Goal: Task Accomplishment & Management: Complete application form

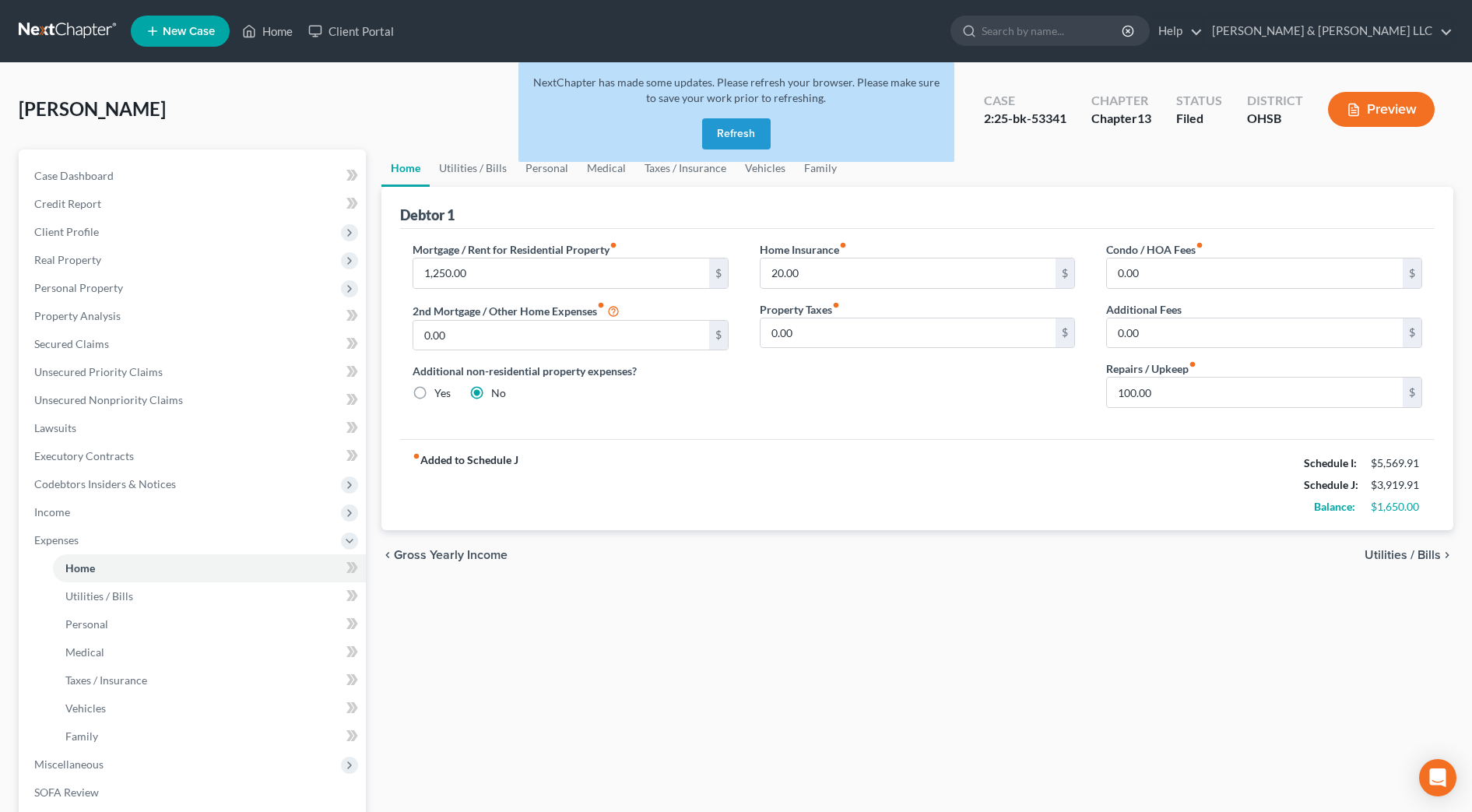
click at [709, 136] on button "Refresh" at bounding box center [736, 134] width 69 height 31
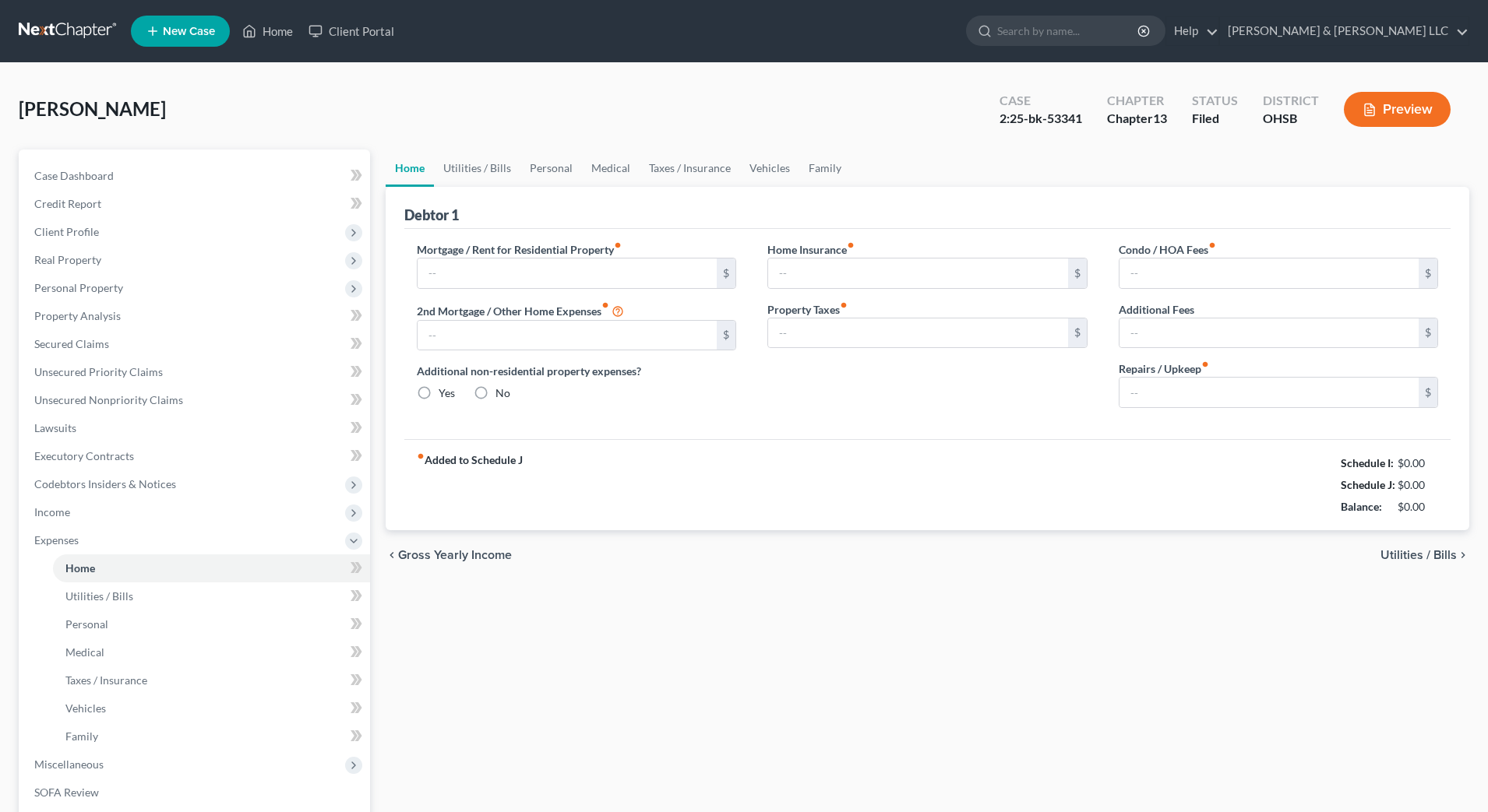
type input "1,250.00"
type input "0.00"
radio input "true"
type input "20.00"
type input "0.00"
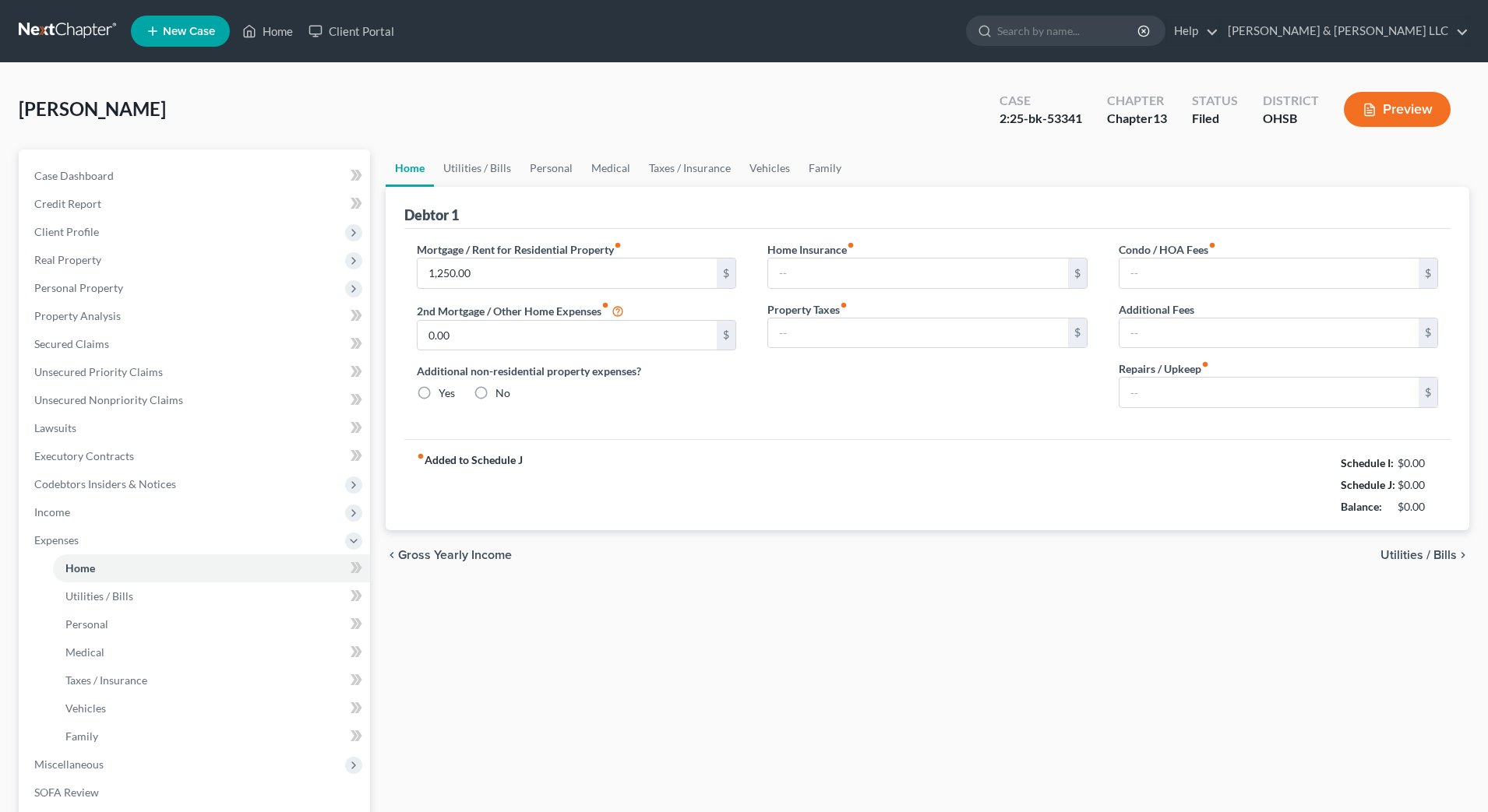
type input "0.00"
type input "100.00"
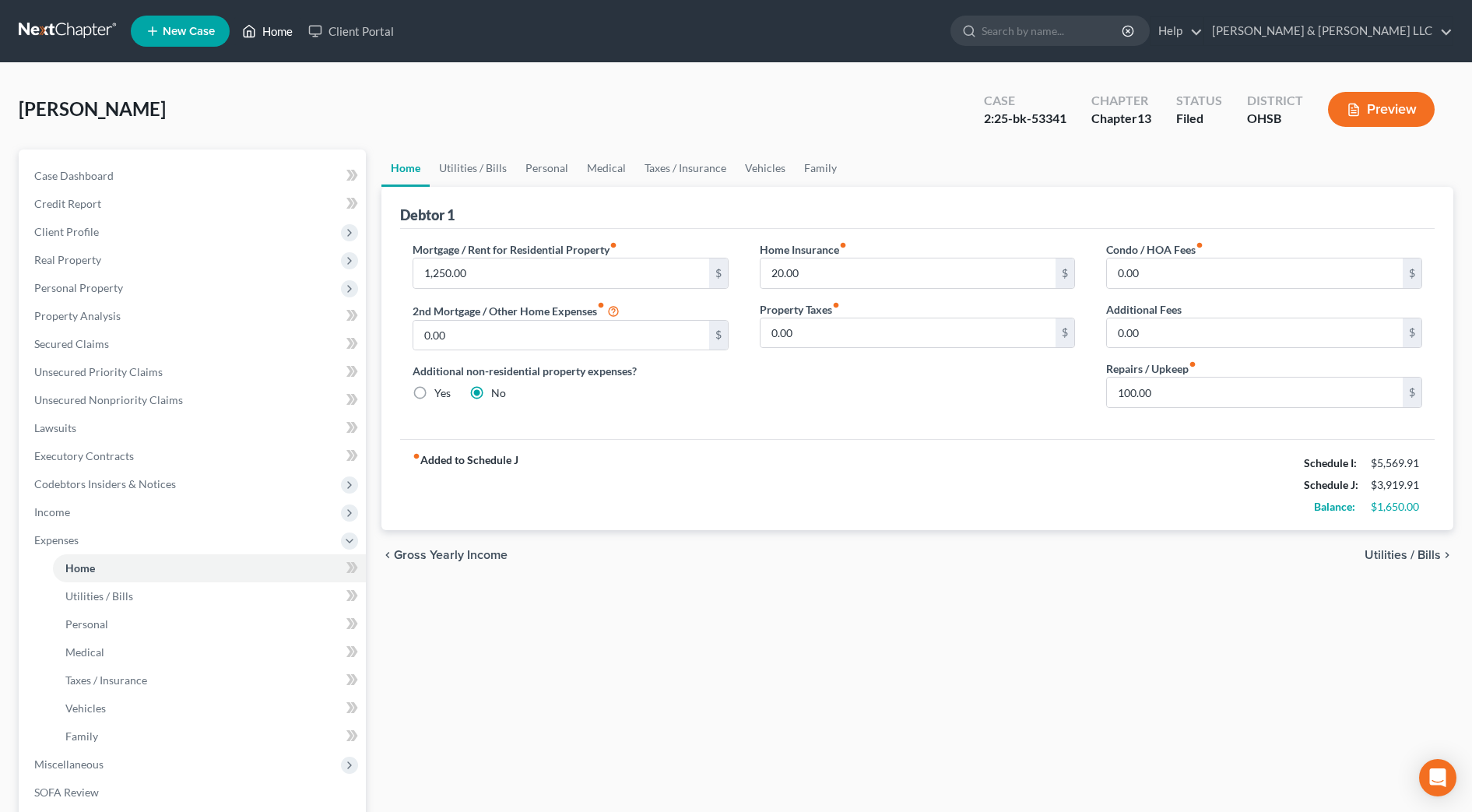
click at [278, 31] on link "Home" at bounding box center [267, 31] width 66 height 28
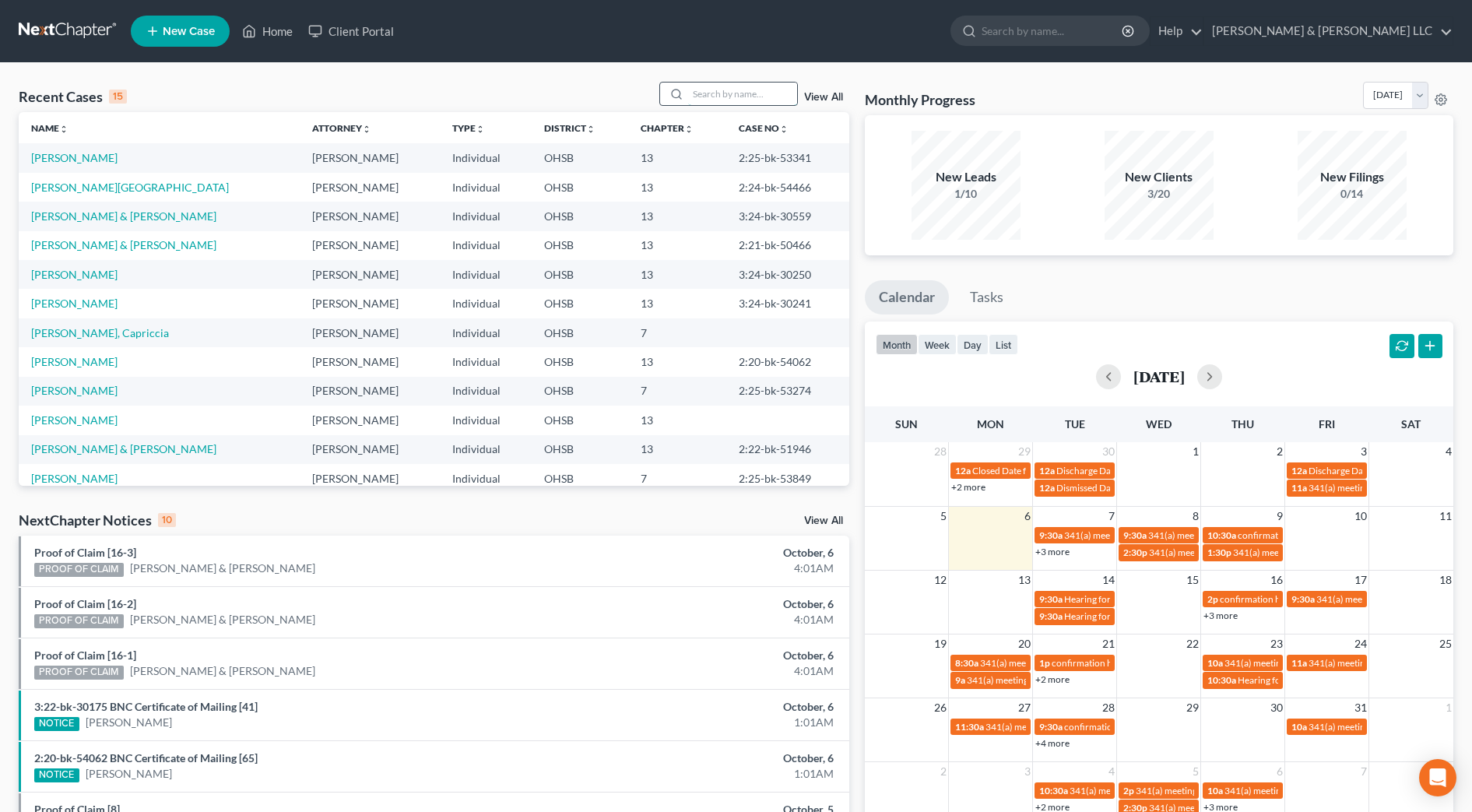
click at [739, 91] on input "search" at bounding box center [742, 93] width 109 height 23
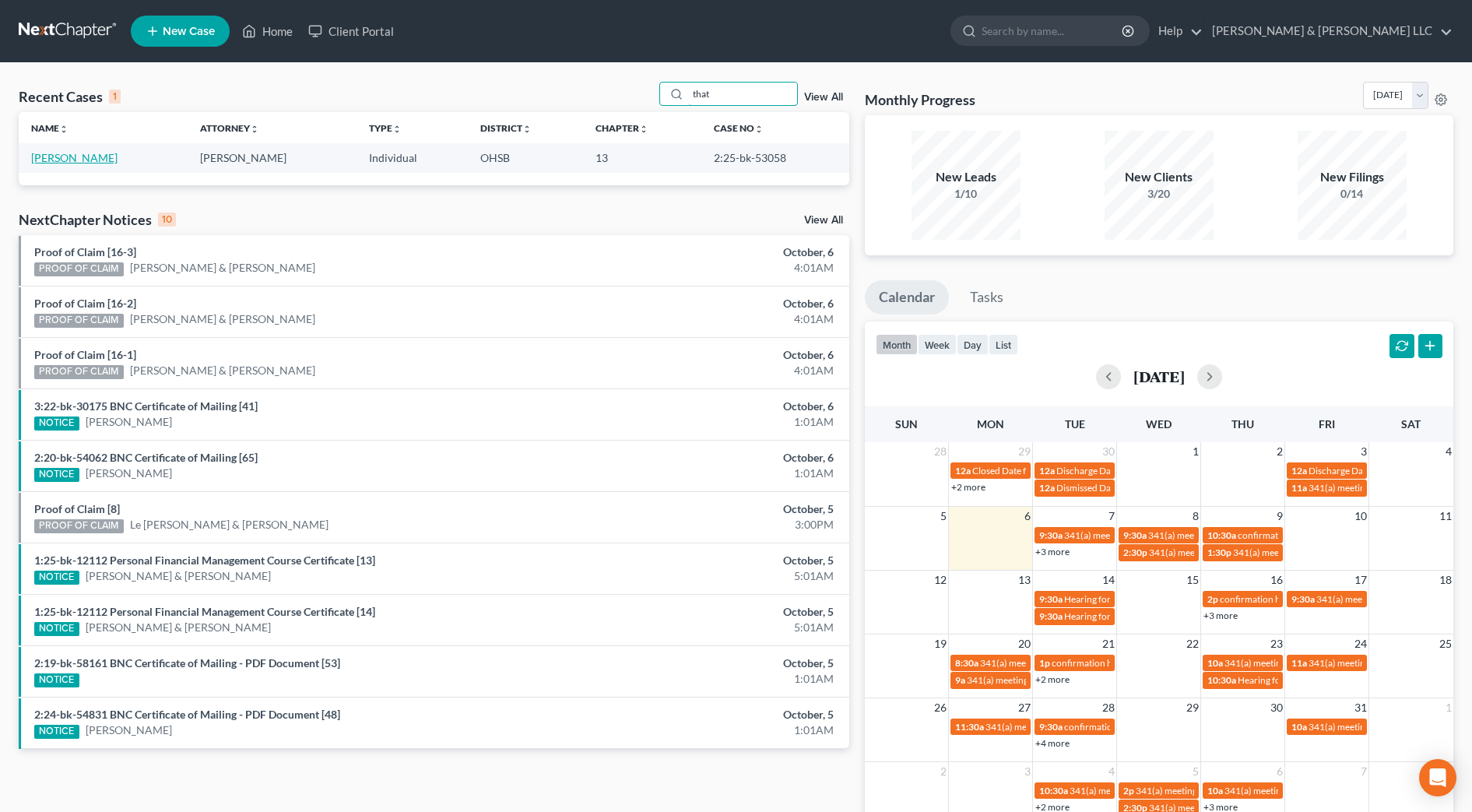
type input "that"
click at [88, 157] on link "[PERSON_NAME]" at bounding box center [74, 157] width 86 height 13
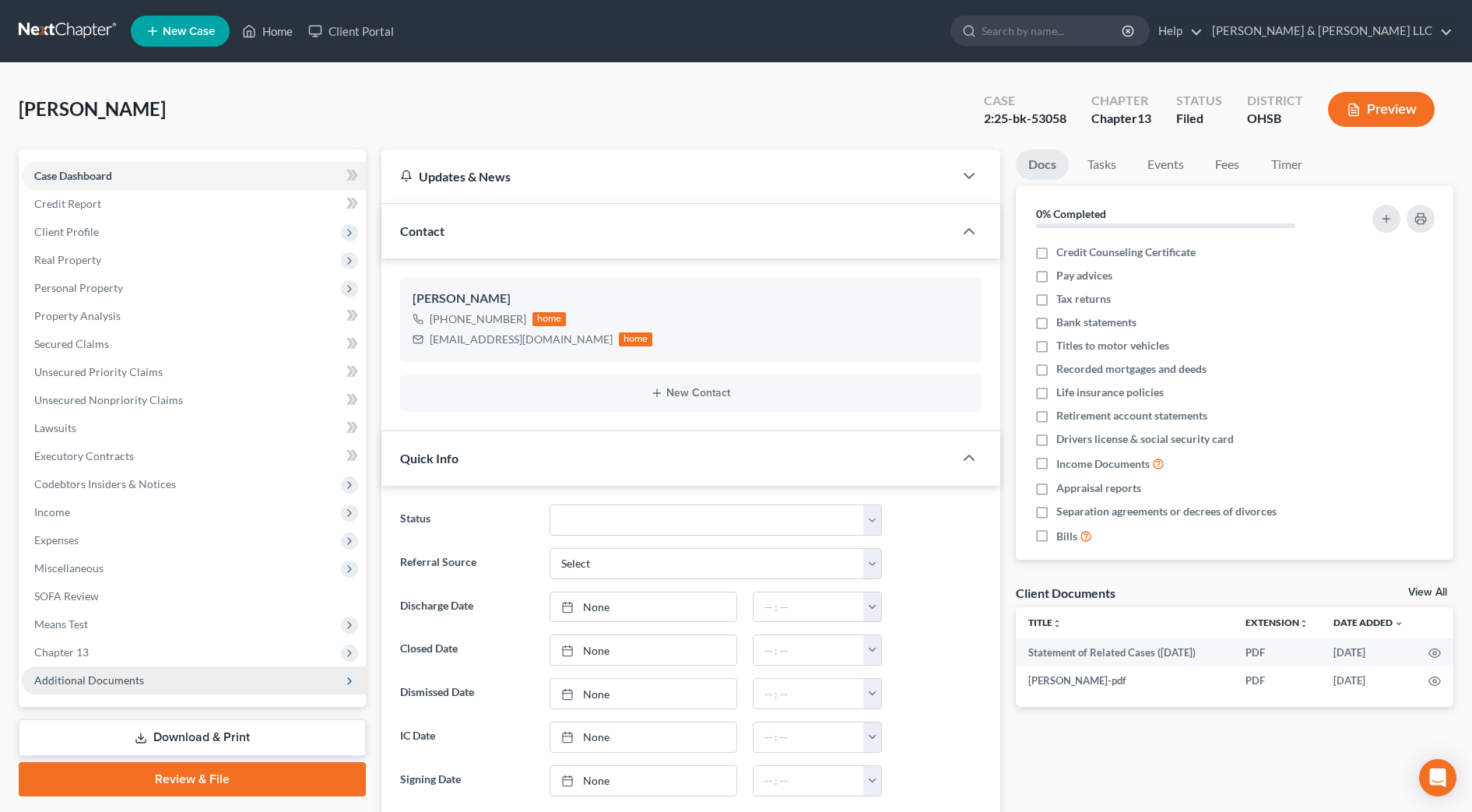
scroll to position [1811, 0]
click at [121, 667] on span "Additional Documents" at bounding box center [194, 680] width 344 height 28
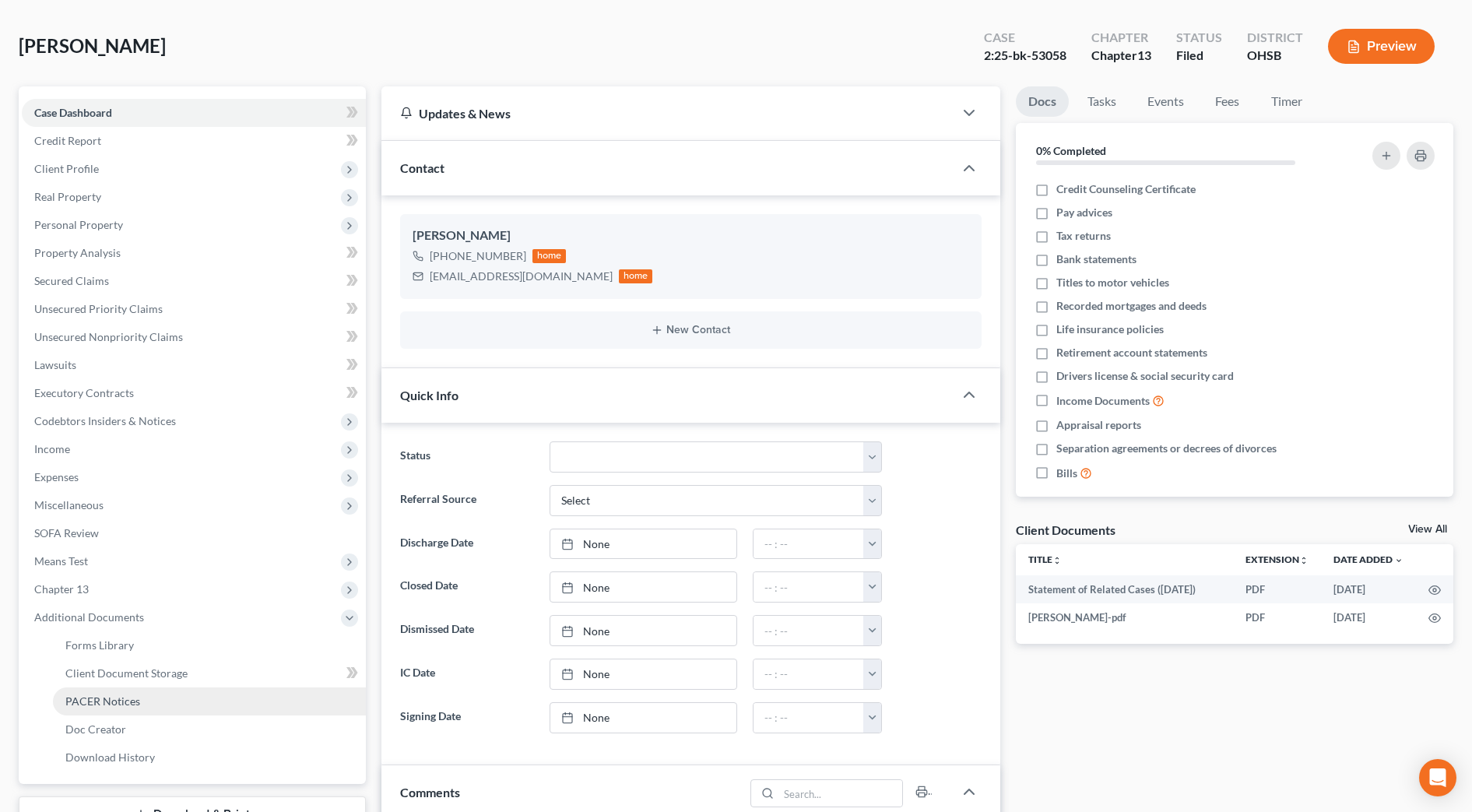
scroll to position [97, 0]
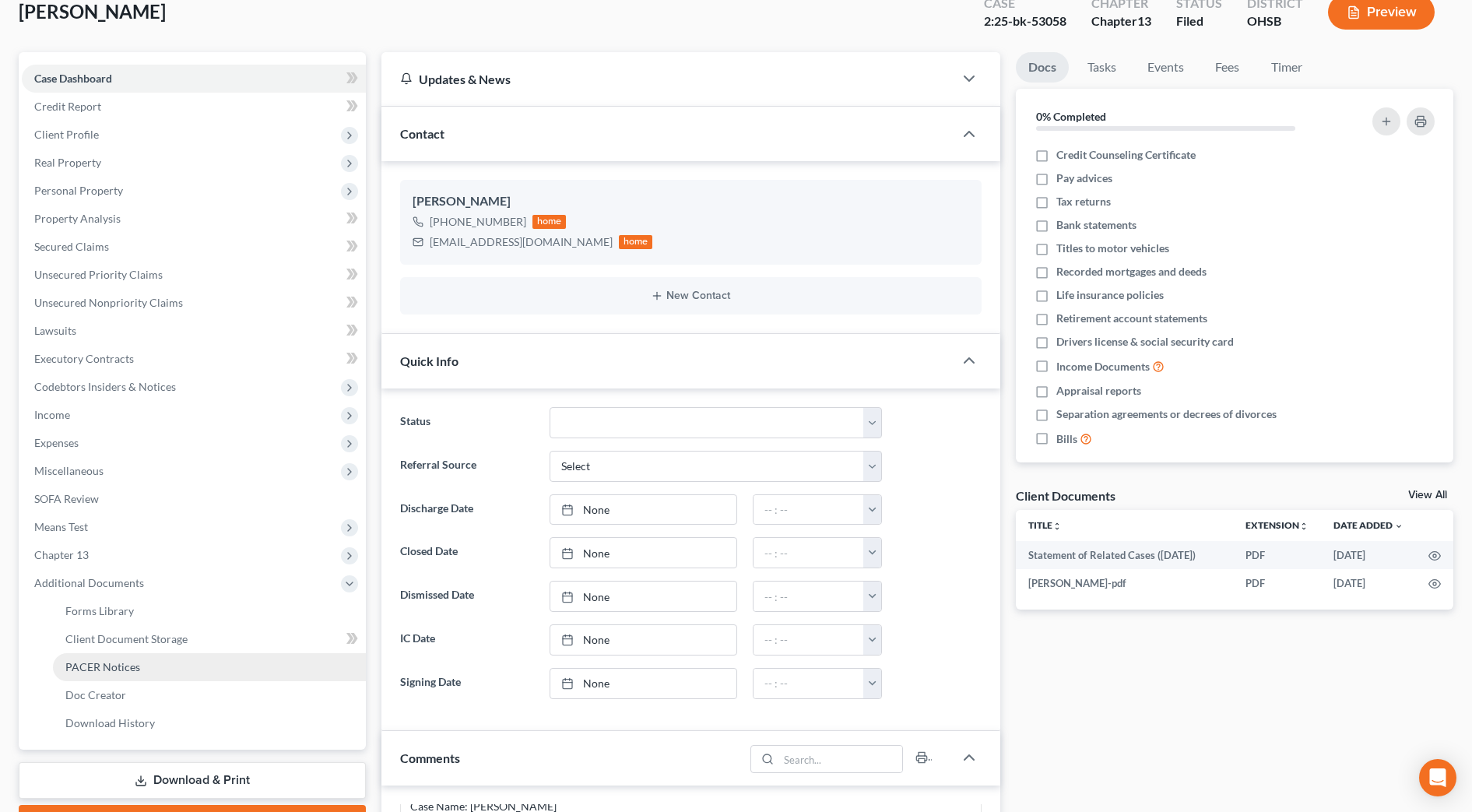
click at [127, 670] on span "PACER Notices" at bounding box center [103, 666] width 75 height 13
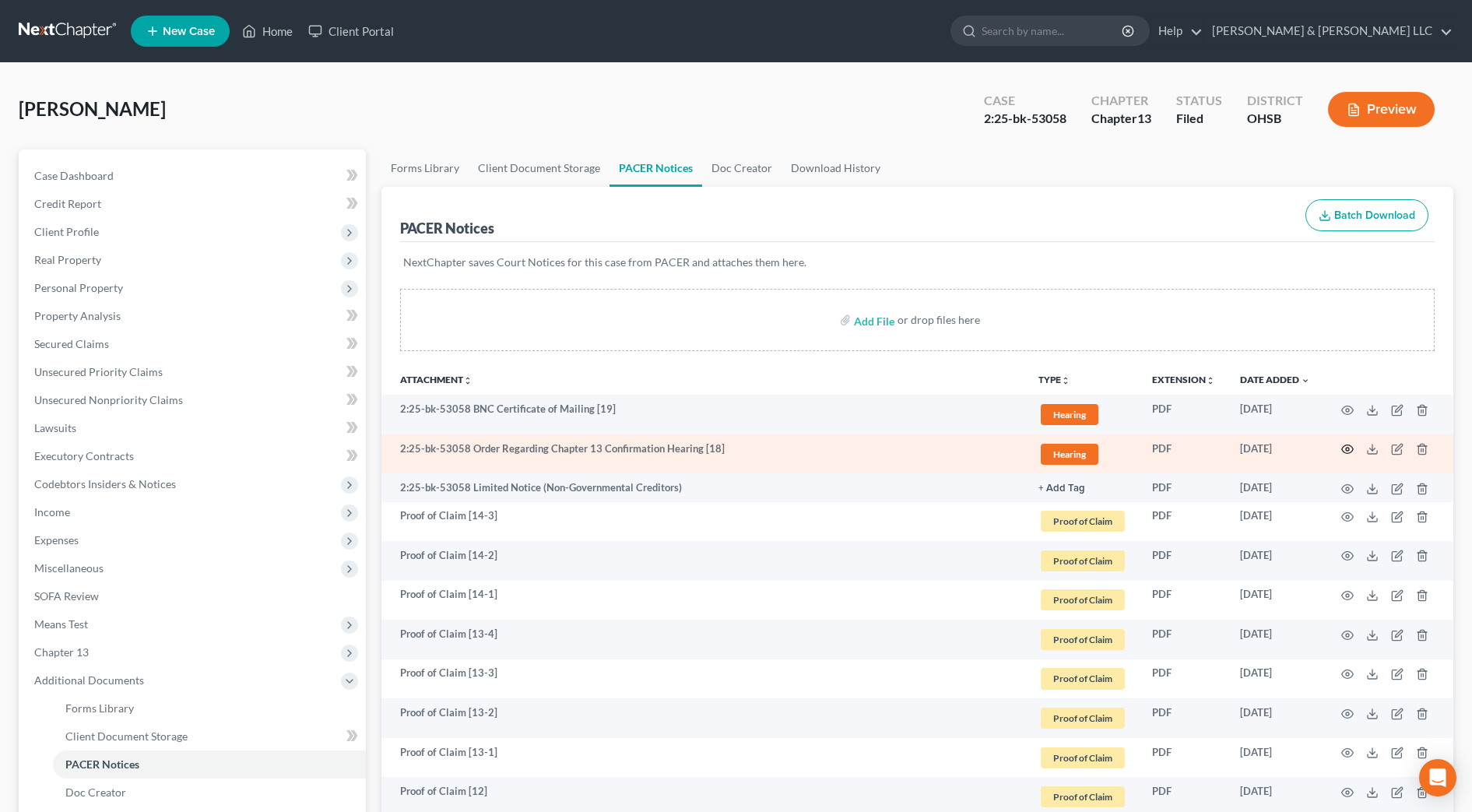
click at [1348, 449] on icon "button" at bounding box center [1348, 449] width 13 height 13
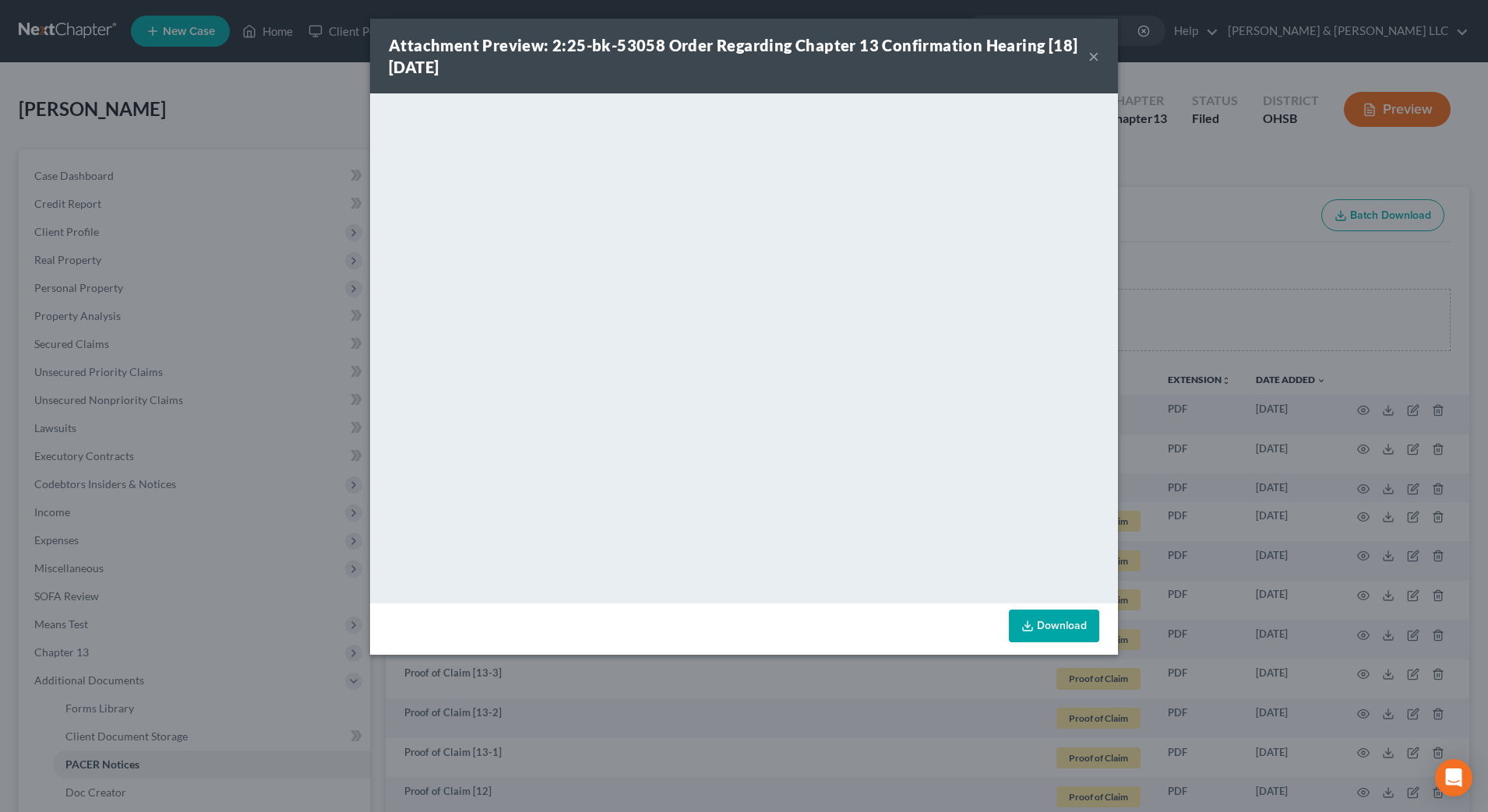
click at [1098, 56] on button "×" at bounding box center [1093, 56] width 11 height 18
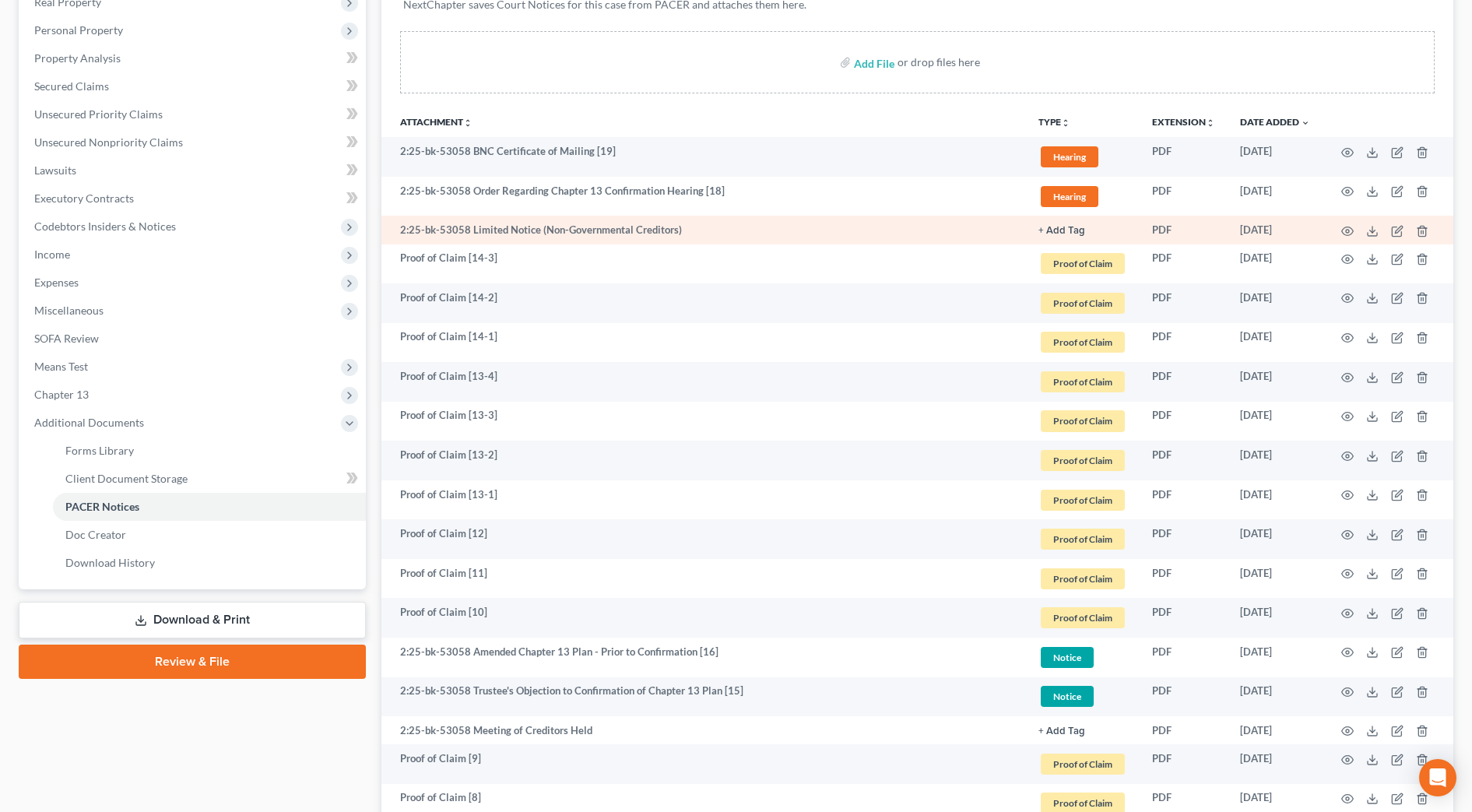
scroll to position [292, 0]
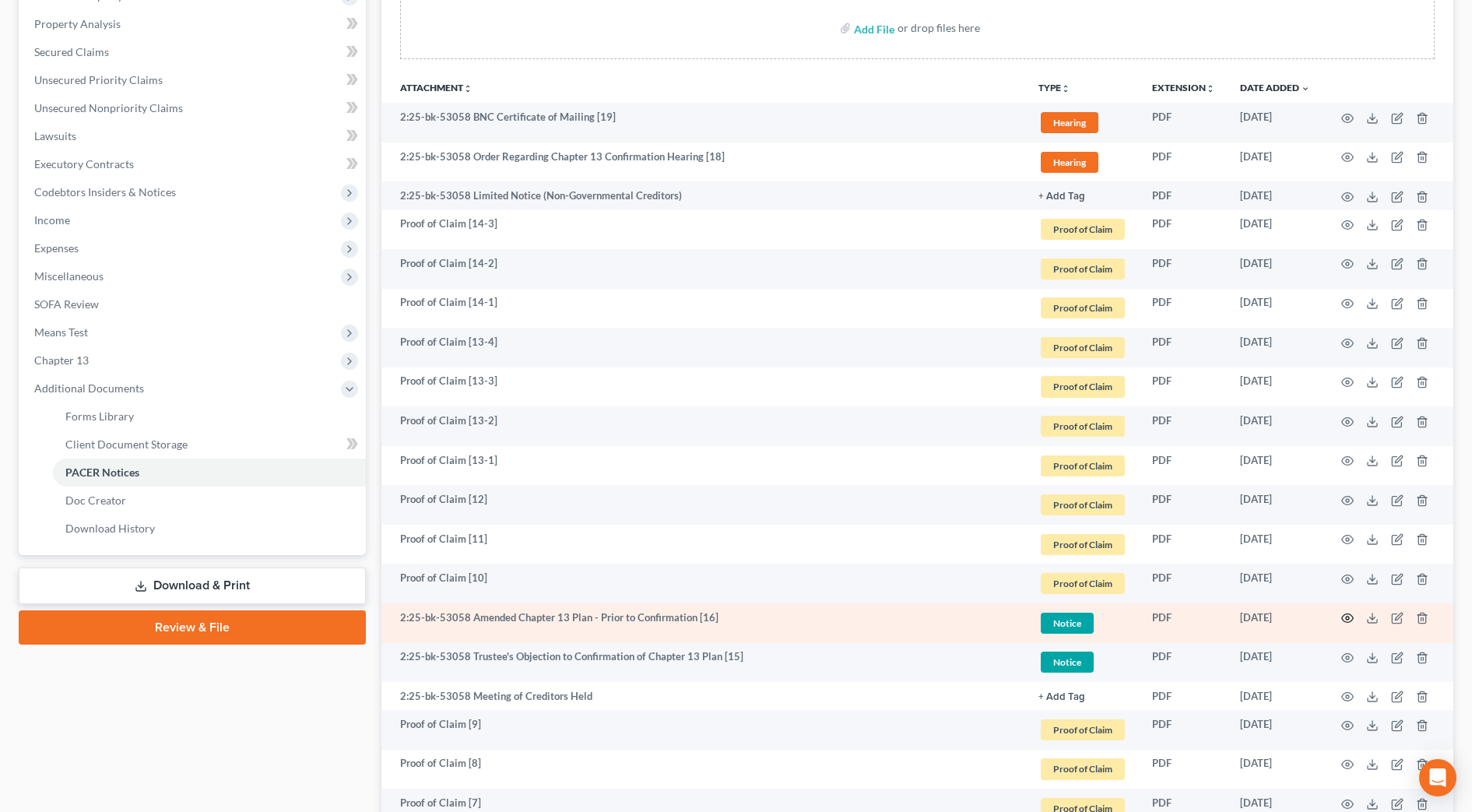
click at [1349, 617] on icon "button" at bounding box center [1348, 619] width 13 height 13
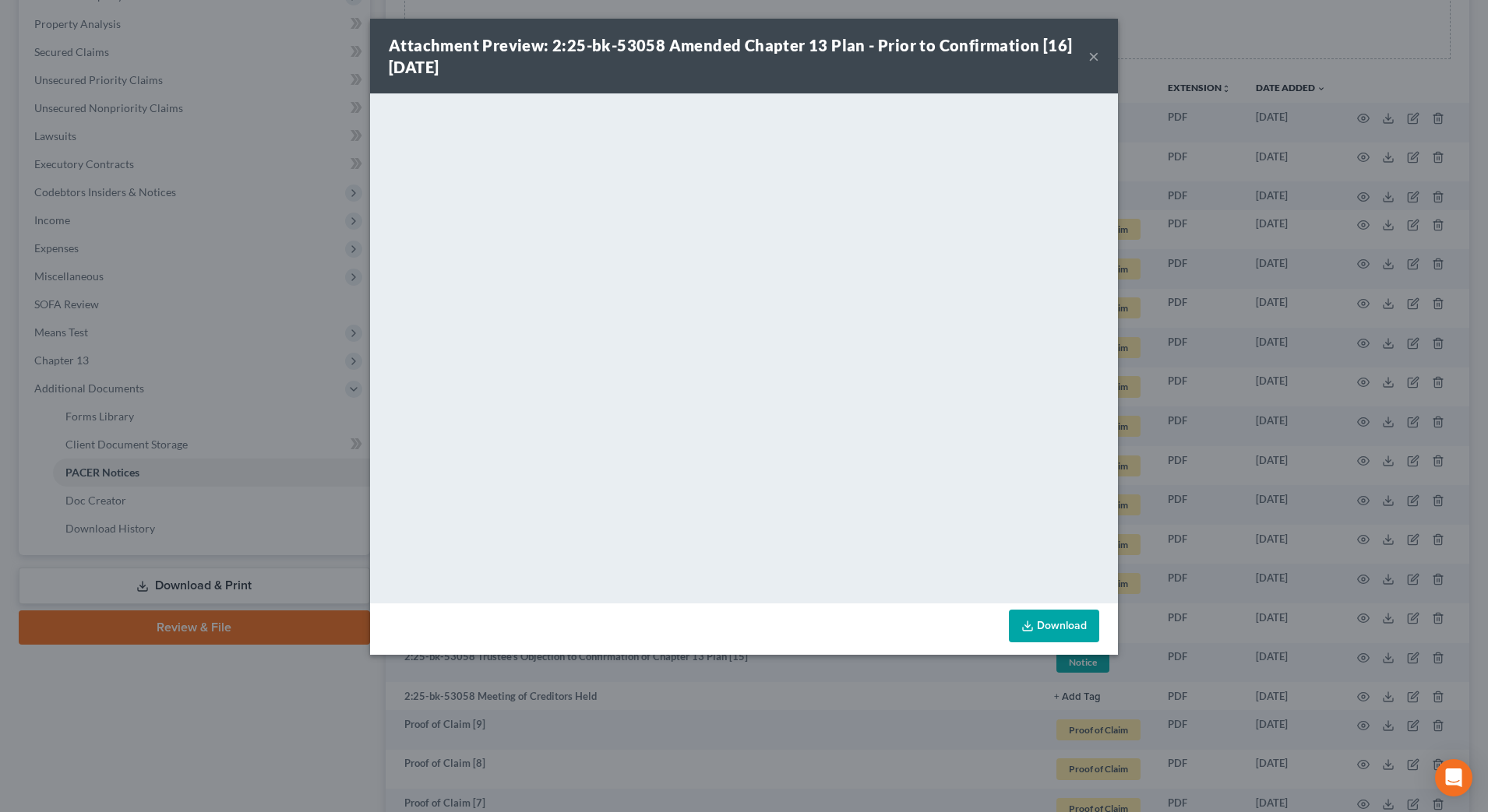
click at [1096, 52] on button "×" at bounding box center [1093, 56] width 11 height 18
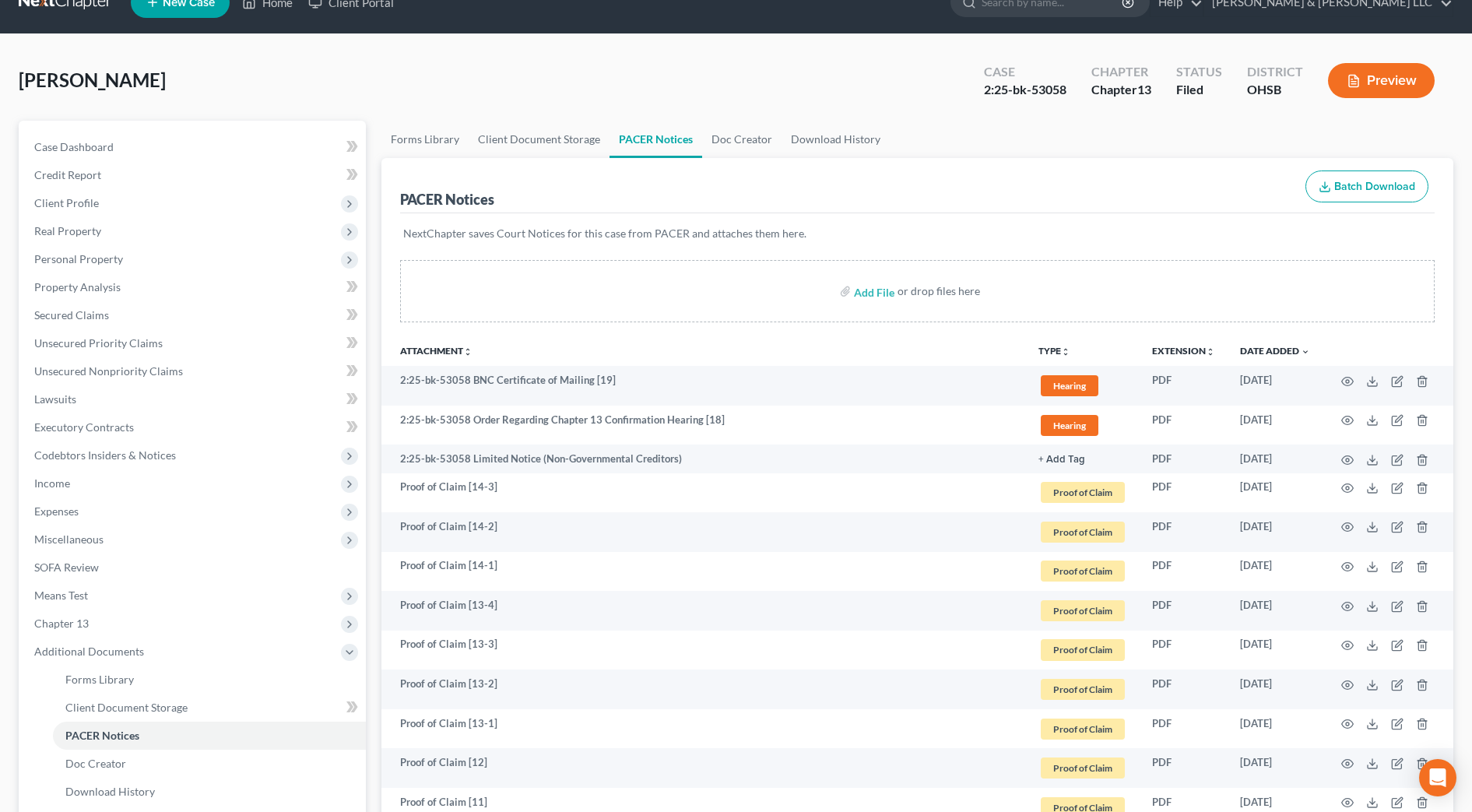
scroll to position [0, 0]
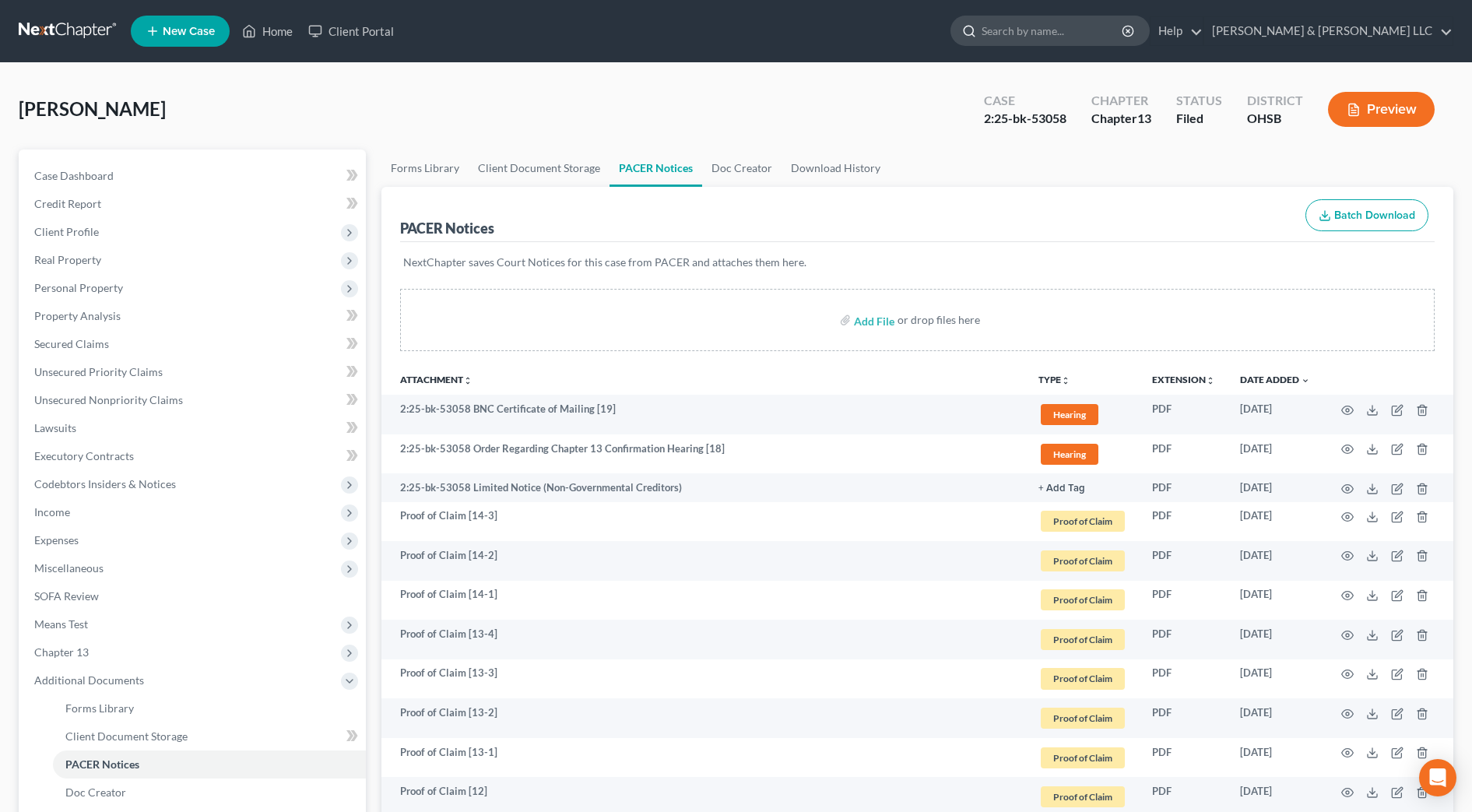
click at [1072, 39] on input "search" at bounding box center [1054, 30] width 143 height 28
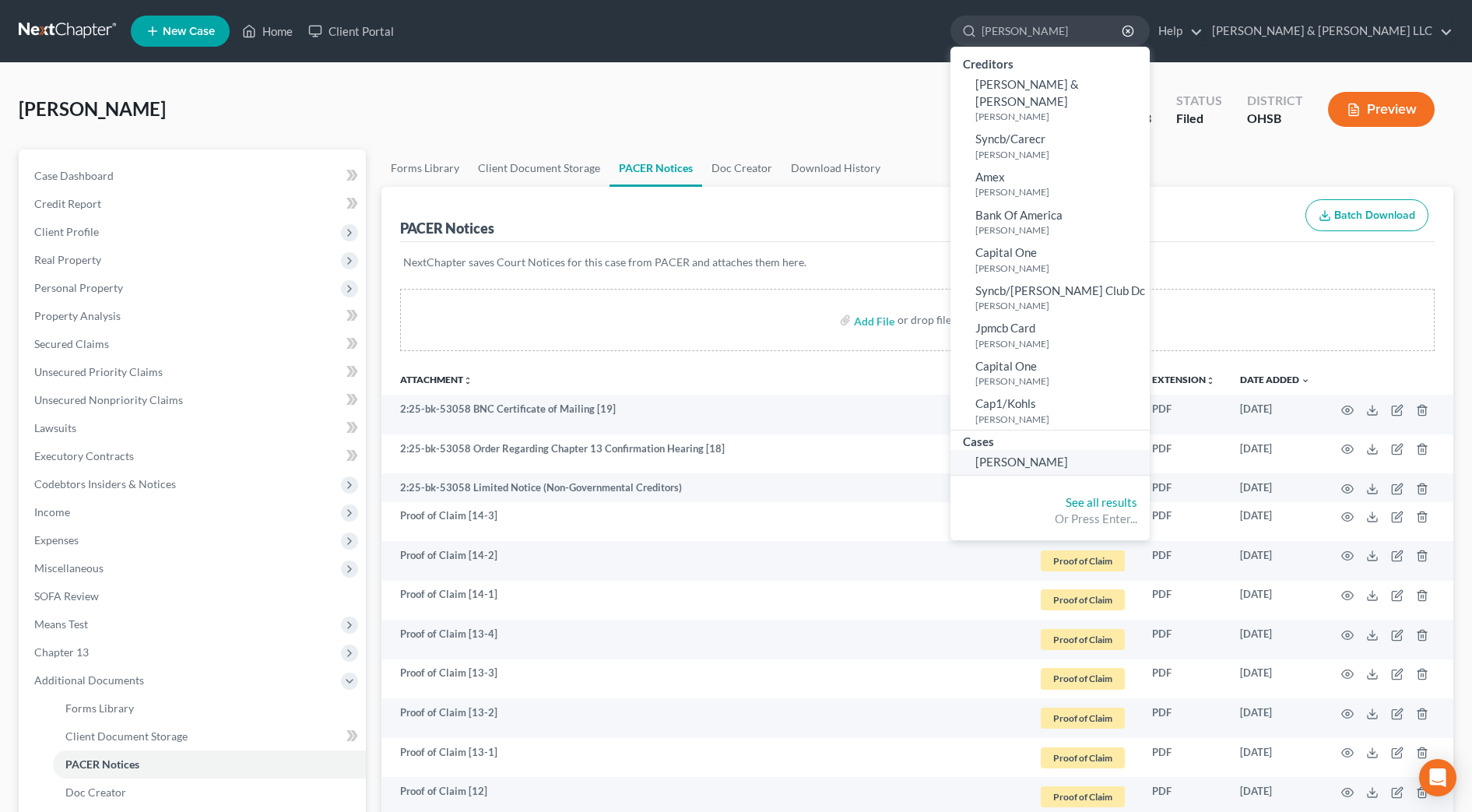
type input "[PERSON_NAME]"
click at [1068, 455] on span "[PERSON_NAME]" at bounding box center [1022, 461] width 92 height 14
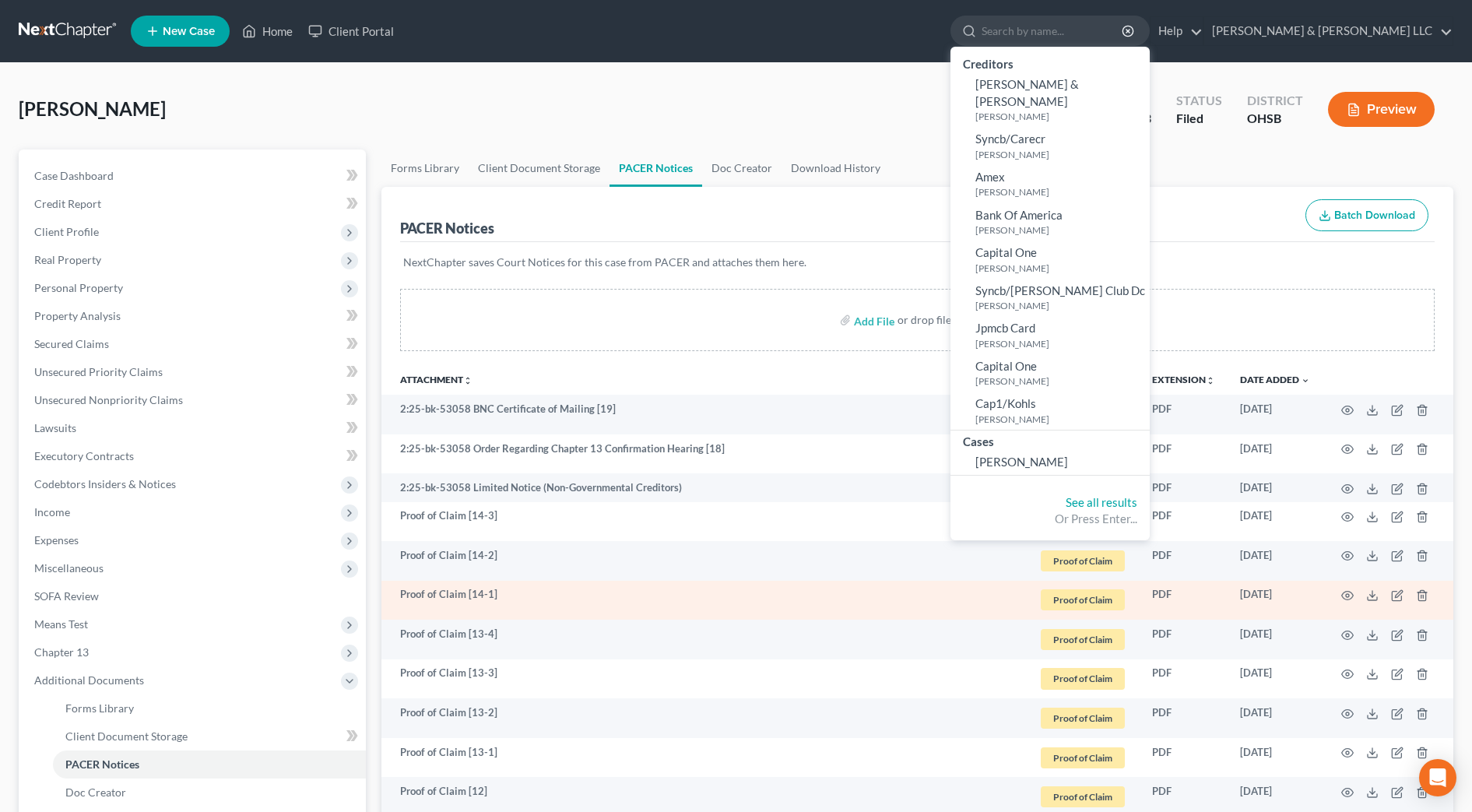
select select "0"
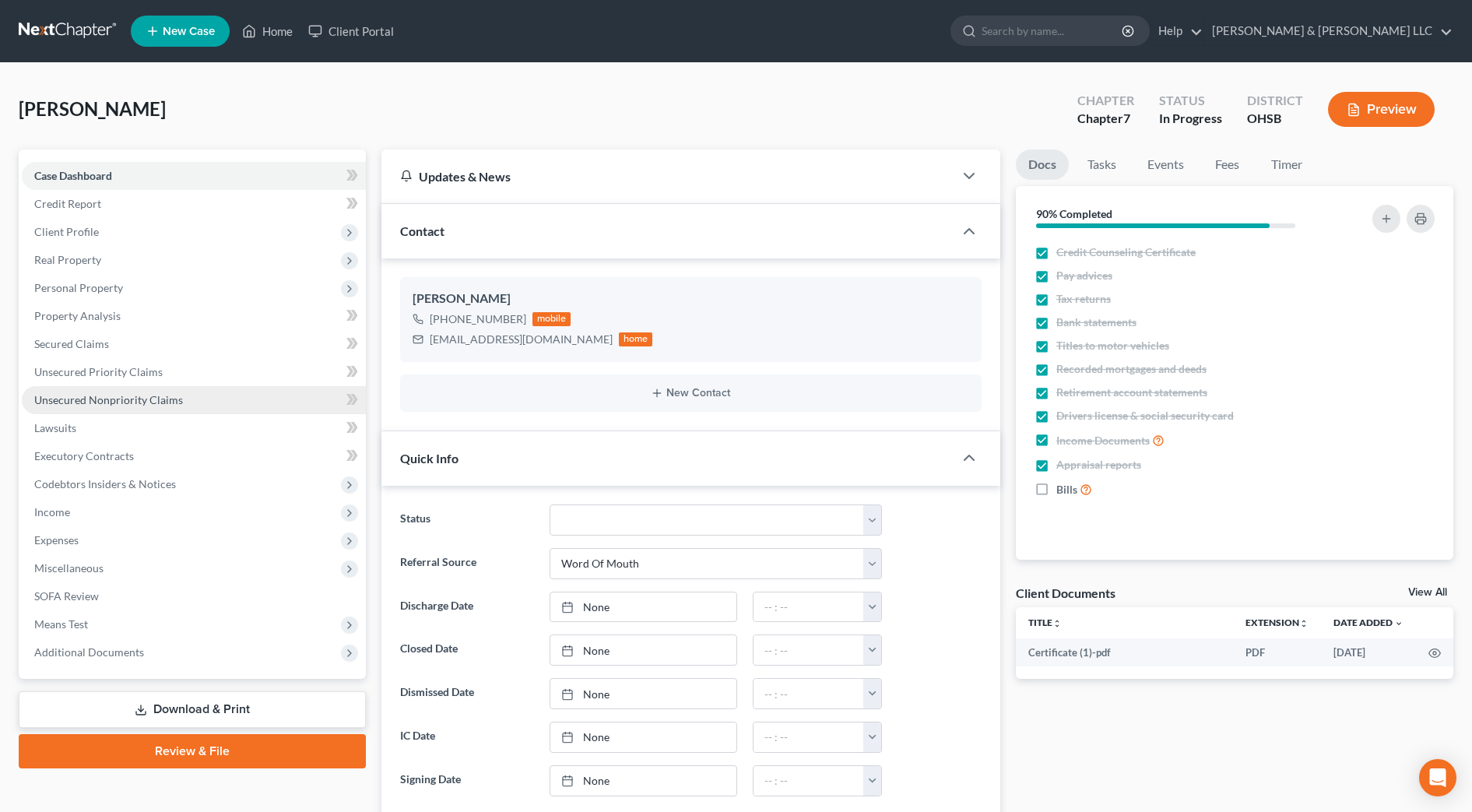
click at [154, 401] on span "Unsecured Nonpriority Claims" at bounding box center [108, 400] width 148 height 13
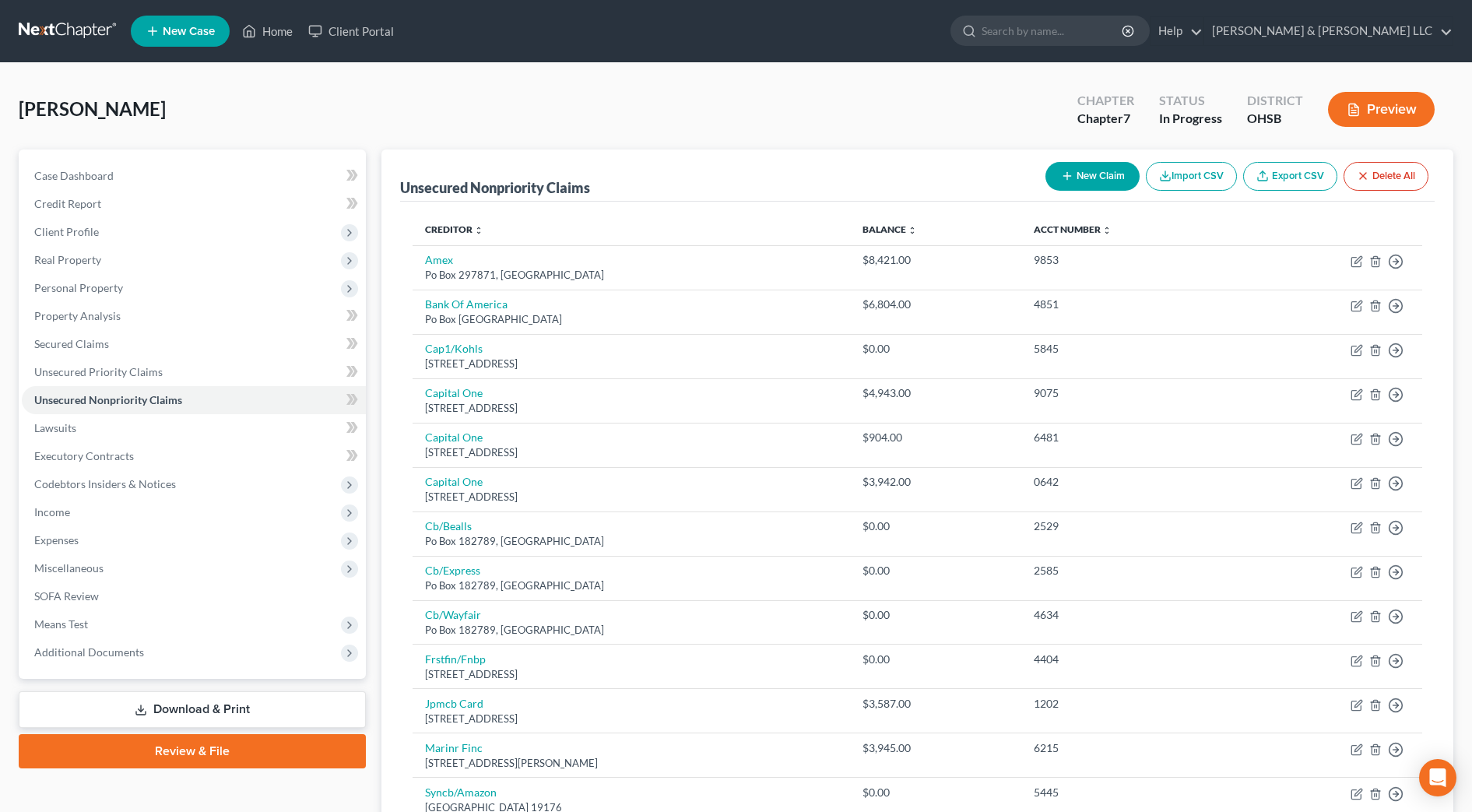
click at [1115, 174] on button "New Claim" at bounding box center [1092, 176] width 94 height 28
select select "0"
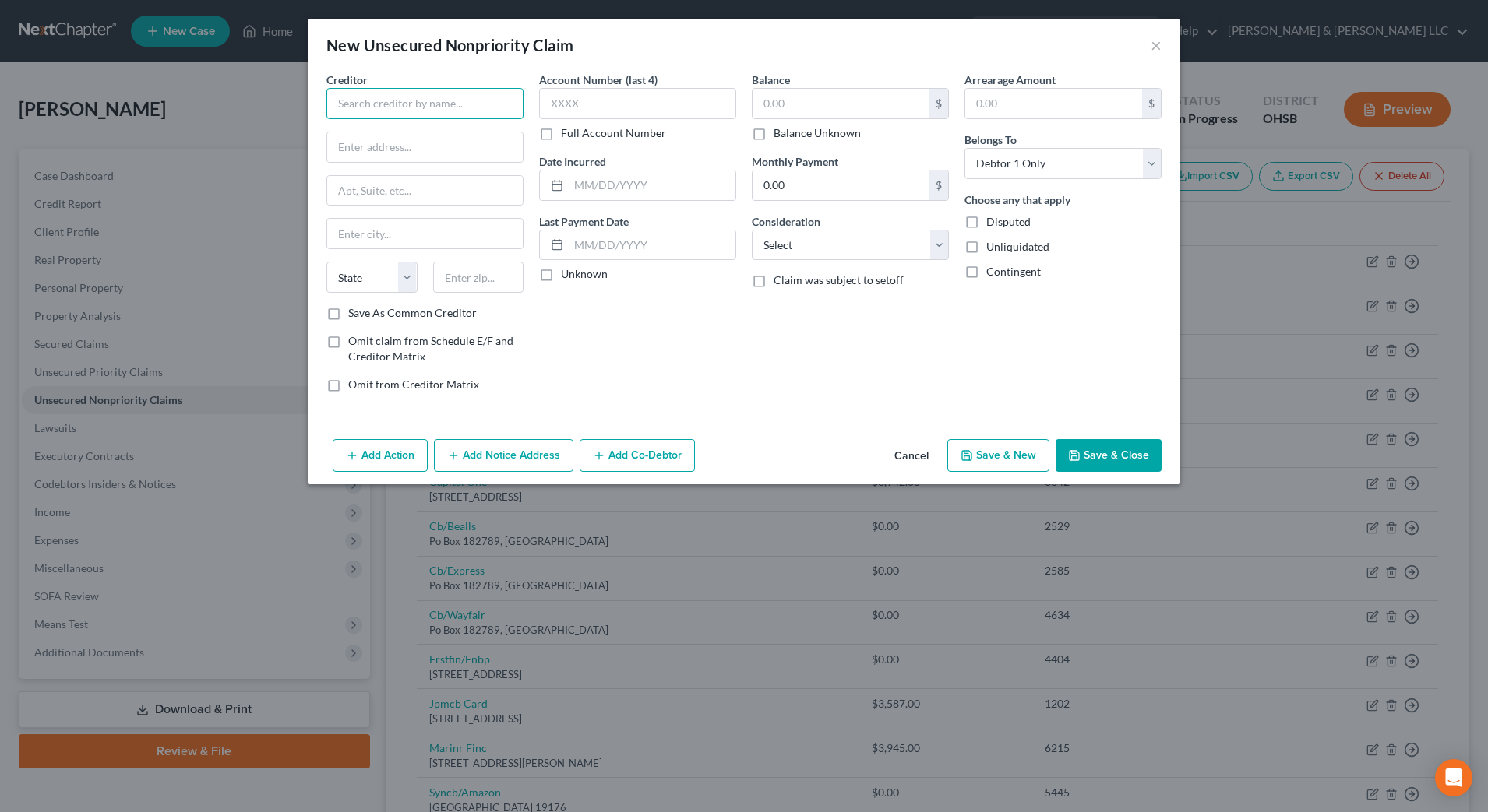
click at [409, 108] on input "text" at bounding box center [424, 103] width 197 height 31
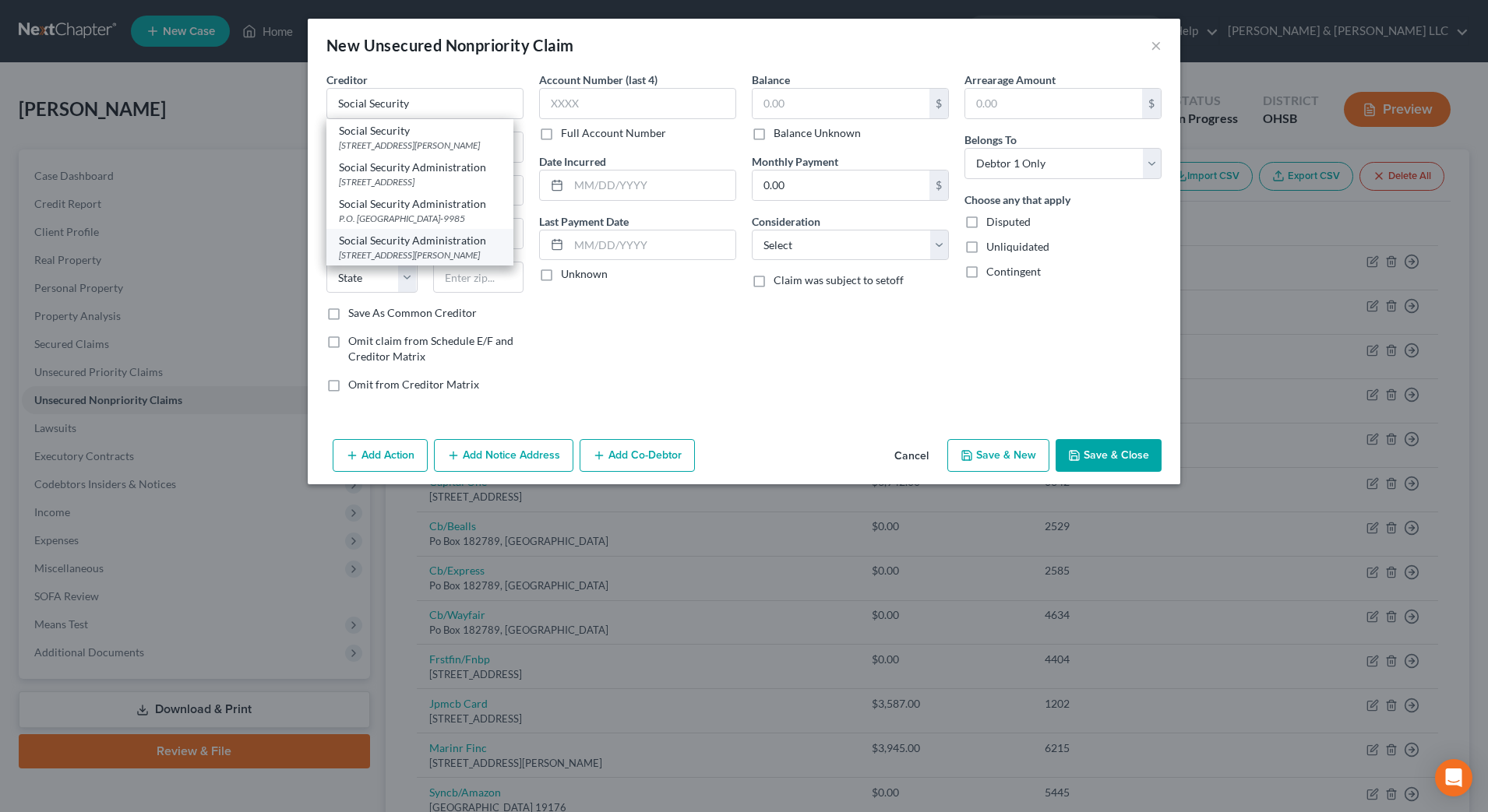
click at [434, 262] on div "[STREET_ADDRESS][PERSON_NAME]" at bounding box center [419, 254] width 162 height 13
type input "Social Security Administration"
type input "[STREET_ADDRESS][PERSON_NAME]"
type input "[GEOGRAPHIC_DATA]"
select select "14"
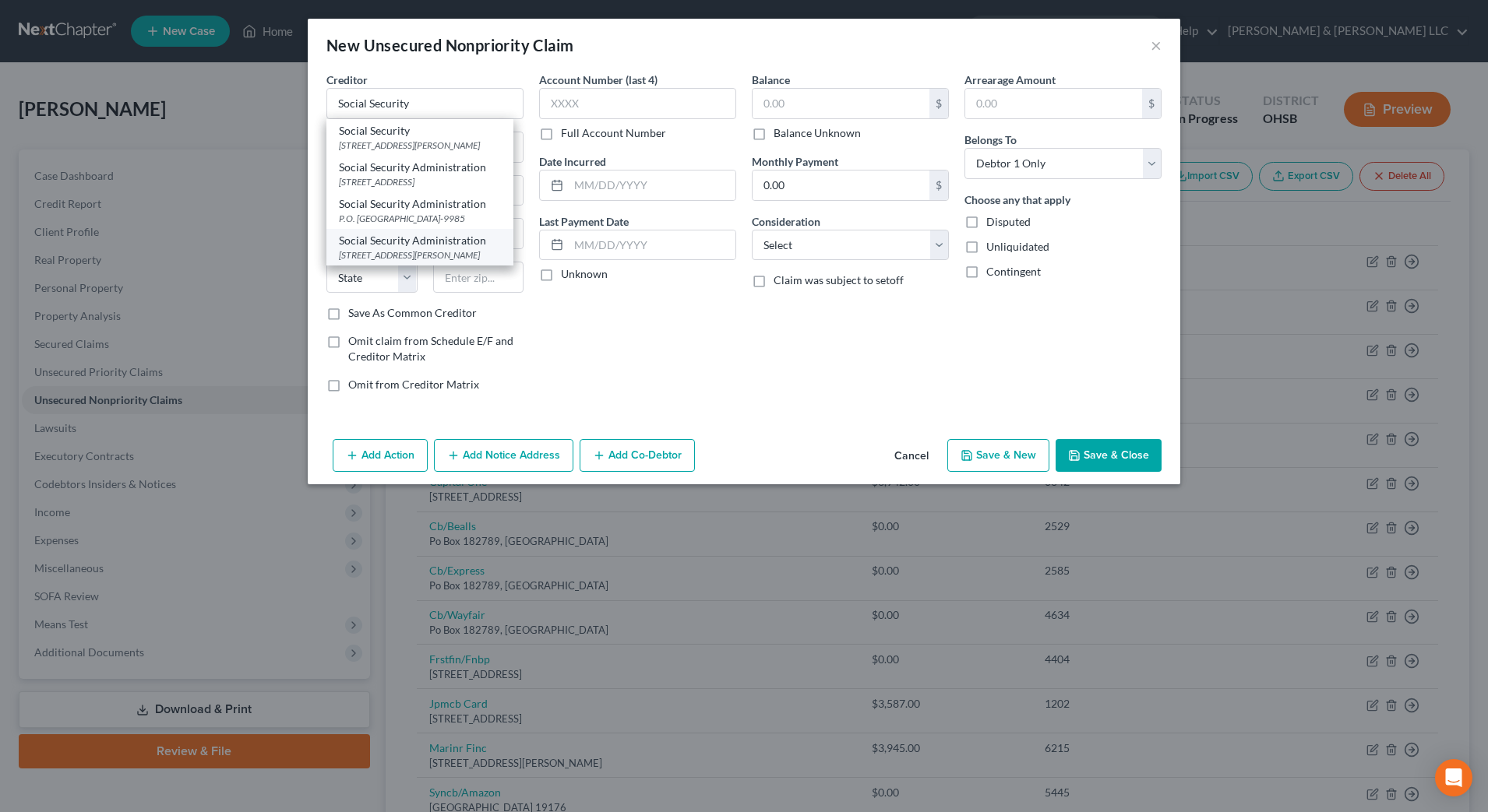
type input "60661-0000"
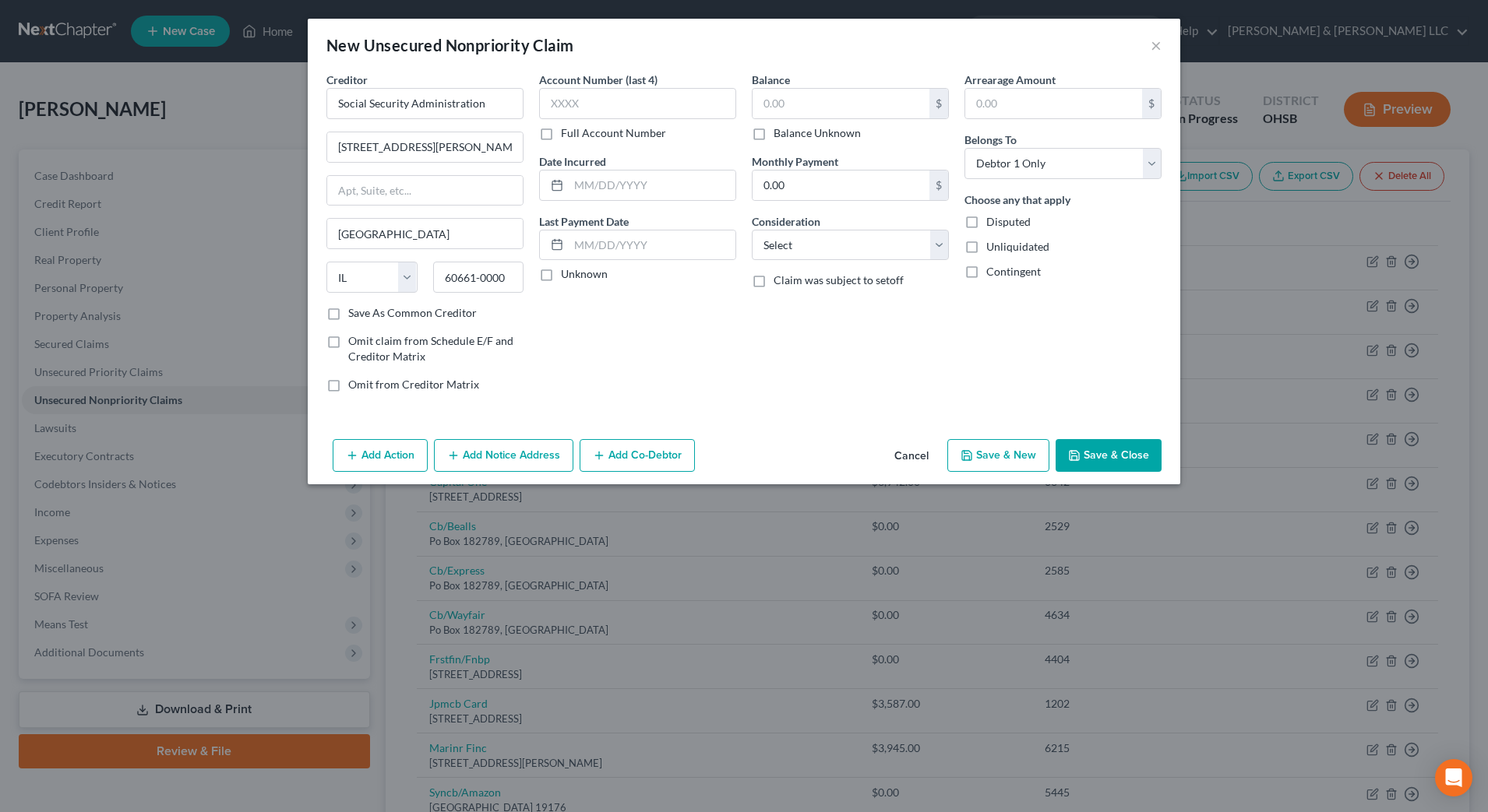
click at [498, 456] on button "Add Notice Address" at bounding box center [504, 456] width 139 height 33
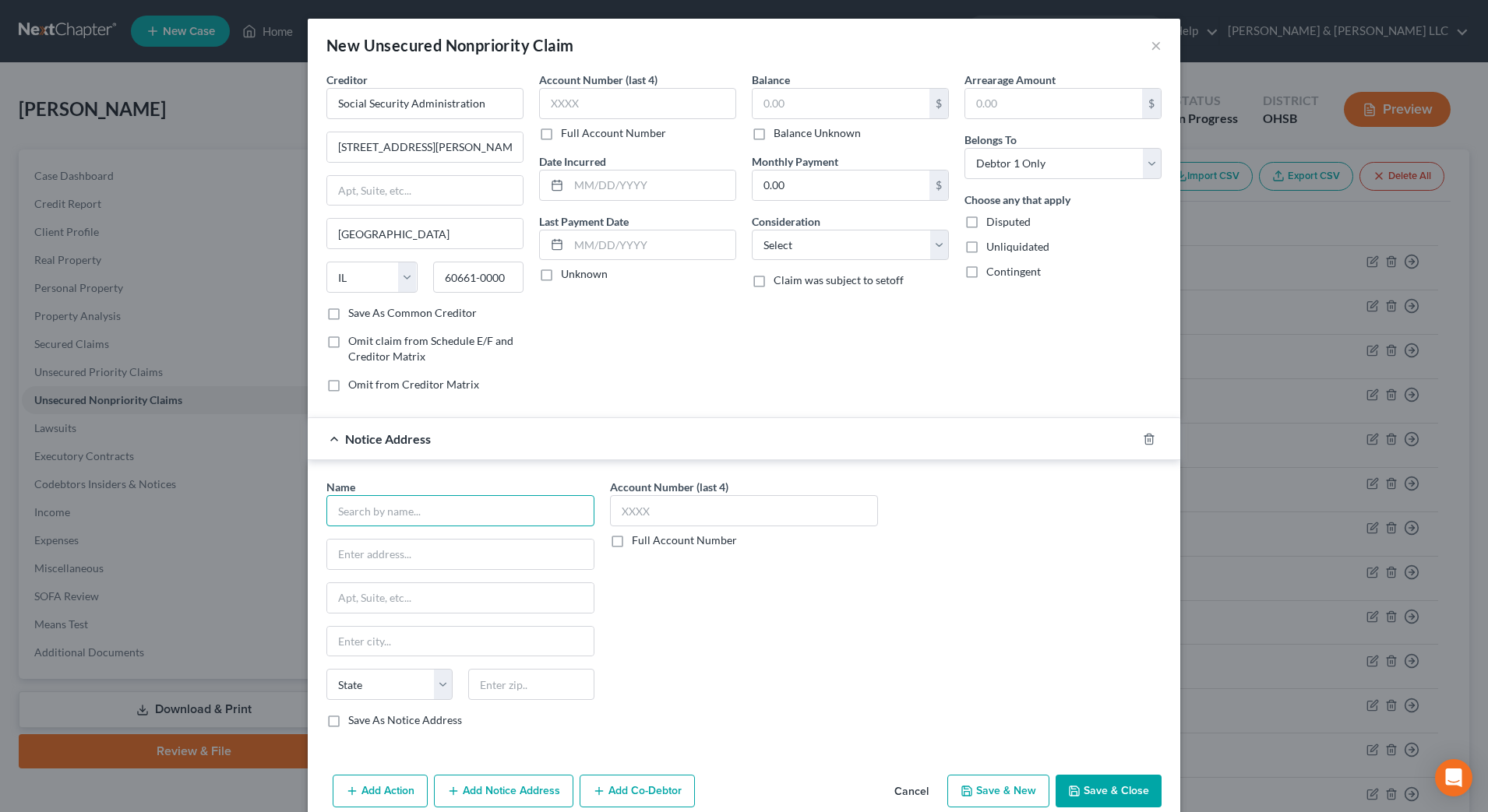
click at [467, 507] on input "text" at bounding box center [460, 511] width 268 height 31
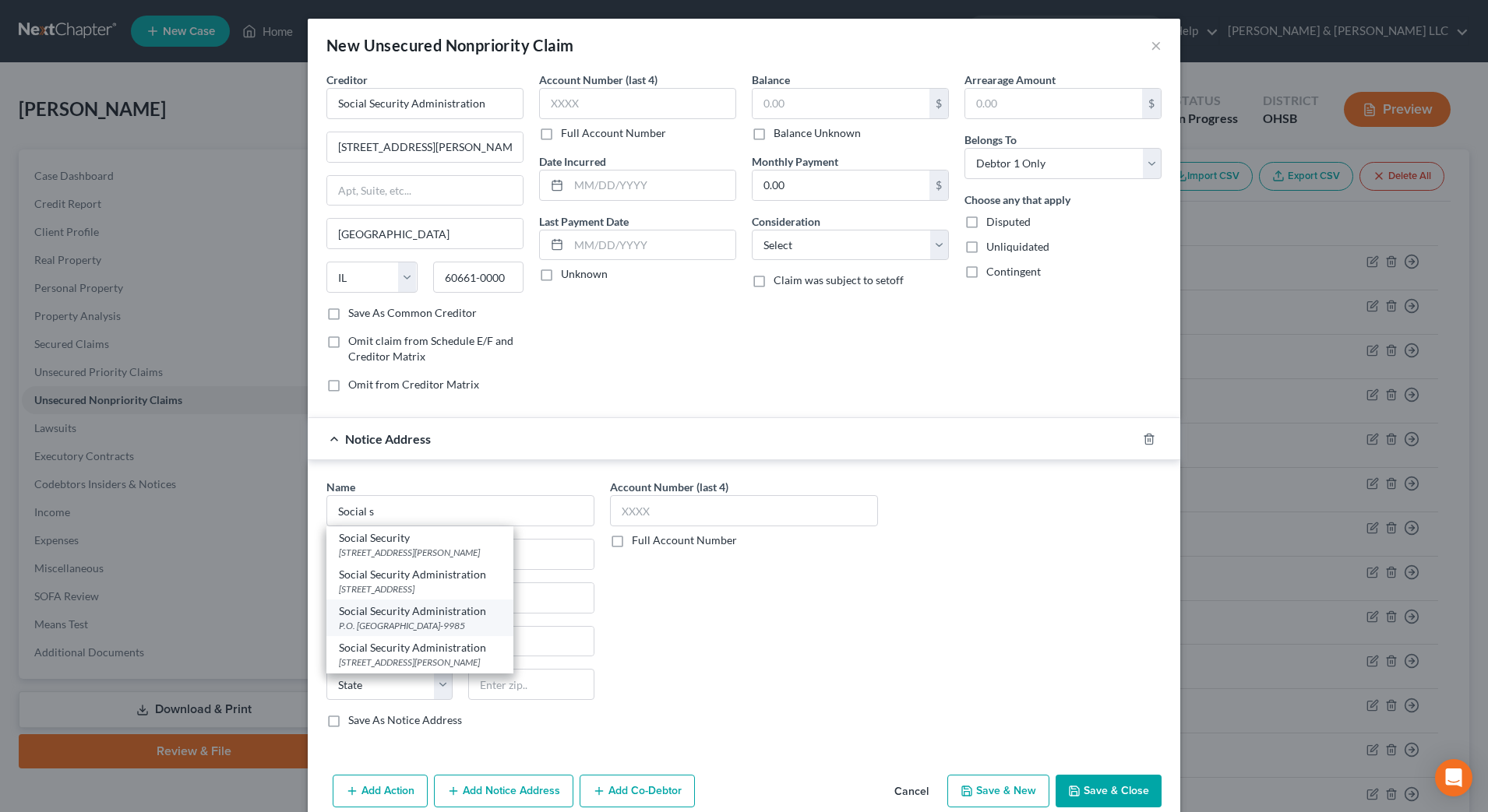
click at [472, 614] on div "Social Security Administration" at bounding box center [419, 611] width 162 height 16
type input "Social Security Administration"
type input "P.O. Box 3430"
type input "[GEOGRAPHIC_DATA]"
select select "39"
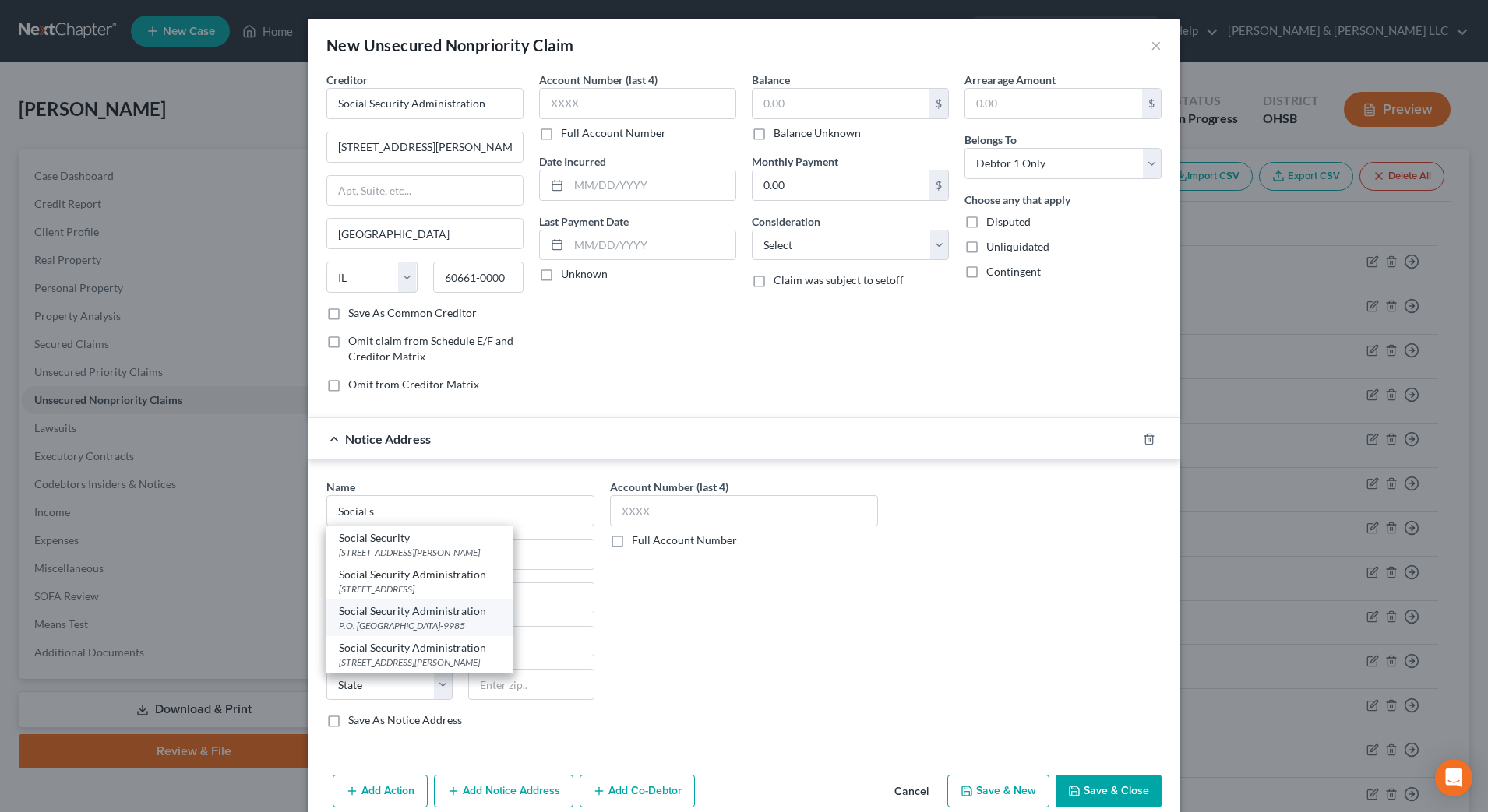
type input "19122-9985"
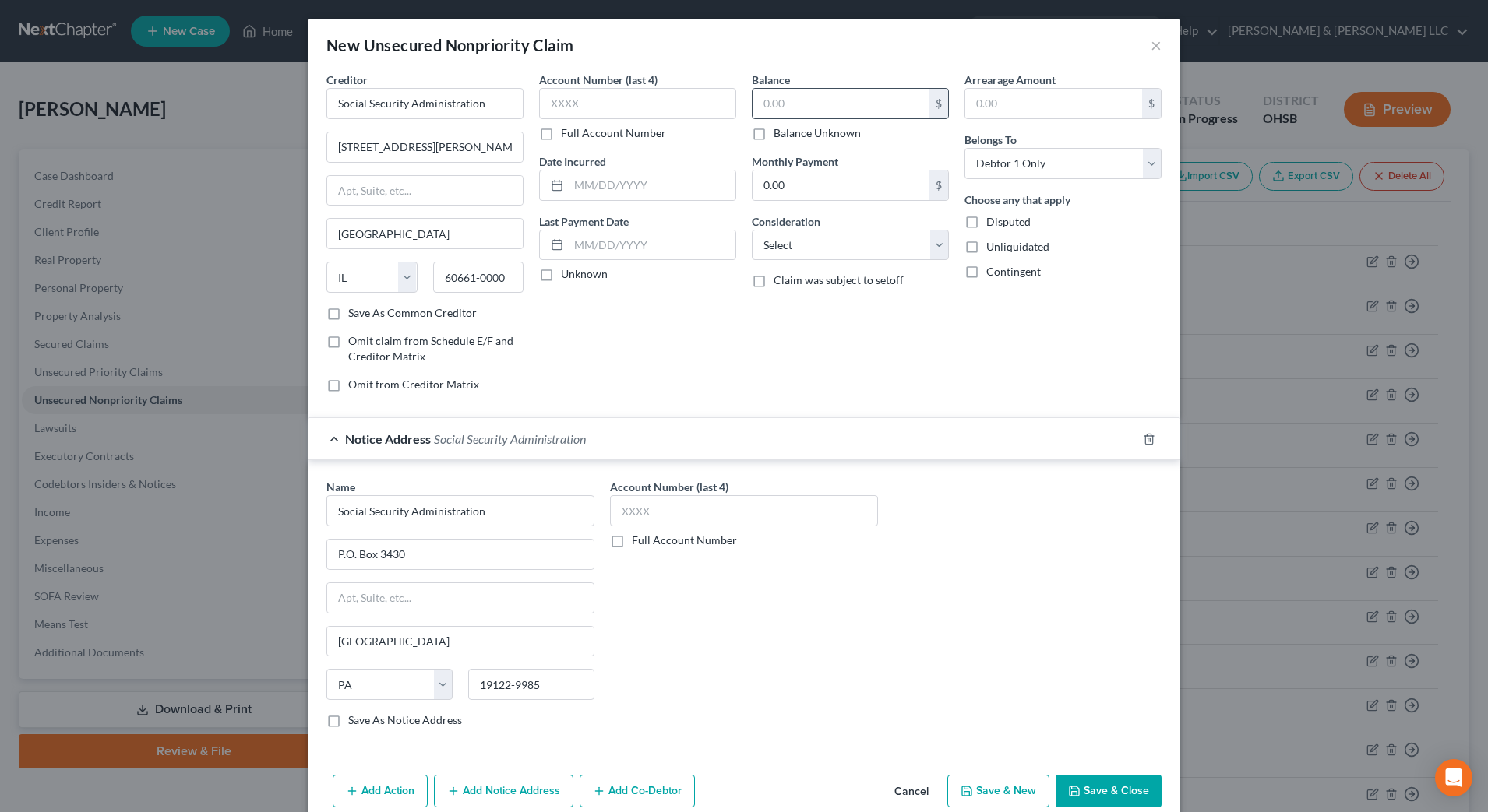
click at [834, 93] on input "text" at bounding box center [841, 103] width 177 height 29
type input "4,158"
click at [779, 237] on select "Select Cable / Satellite Services Collection Agency Credit Card Debt Debt Couns…" at bounding box center [850, 245] width 197 height 31
select select "14"
click at [752, 230] on select "Select Cable / Satellite Services Collection Agency Credit Card Debt Debt Couns…" at bounding box center [850, 245] width 197 height 31
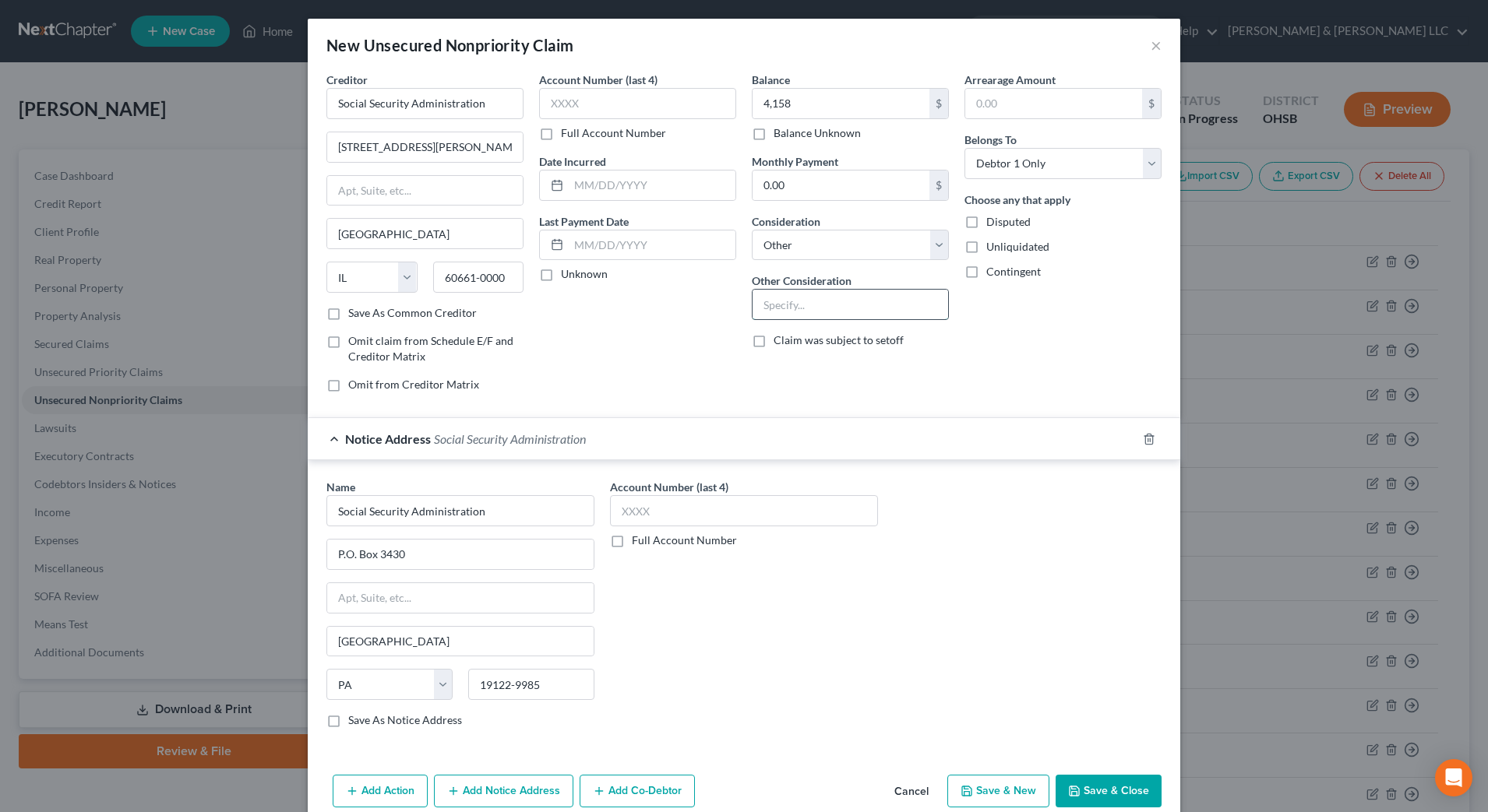
click at [841, 303] on input "text" at bounding box center [850, 304] width 195 height 29
type input "Overpayment"
click at [1084, 175] on select "Select Debtor 1 Only Debtor 2 Only Debtor 1 And Debtor 2 Only At Least One Of T…" at bounding box center [1062, 164] width 197 height 31
click at [1124, 165] on select "Select Debtor 1 Only Debtor 2 Only Debtor 1 And Debtor 2 Only At Least One Of T…" at bounding box center [1062, 164] width 197 height 31
click at [1106, 157] on select "Select Debtor 1 Only Debtor 2 Only Debtor 1 And Debtor 2 Only At Least One Of T…" at bounding box center [1062, 164] width 197 height 31
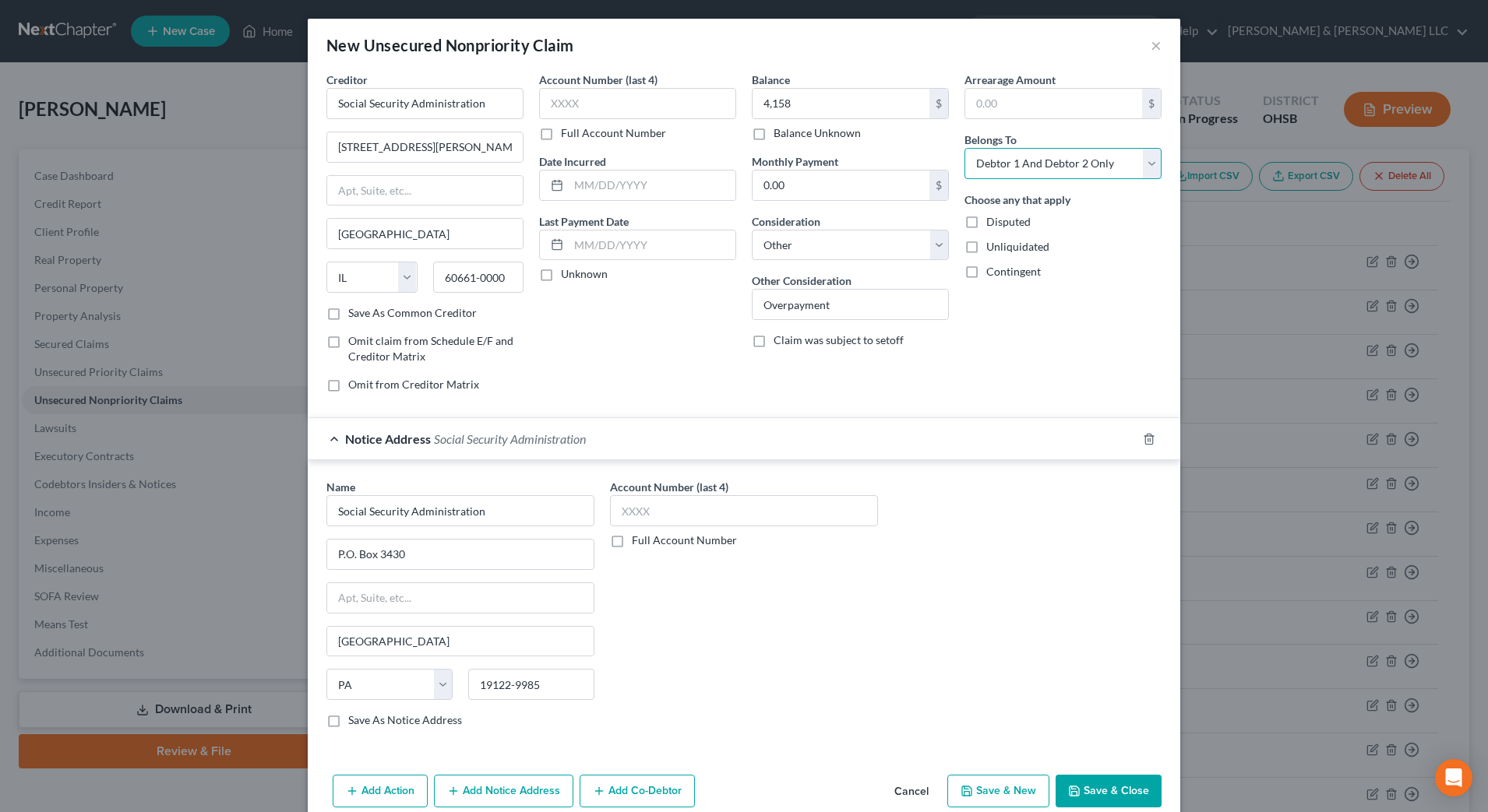
select select "0"
click at [964, 148] on select "Select Debtor 1 Only Debtor 2 Only Debtor 1 And Debtor 2 Only At Least One Of T…" at bounding box center [1062, 164] width 197 height 31
click at [993, 324] on div "Arrearage Amount $ Belongs To * Select Debtor 1 Only Debtor 2 Only Debtor 1 And…" at bounding box center [1063, 238] width 212 height 333
click at [1077, 786] on button "Save & Close" at bounding box center [1109, 791] width 106 height 33
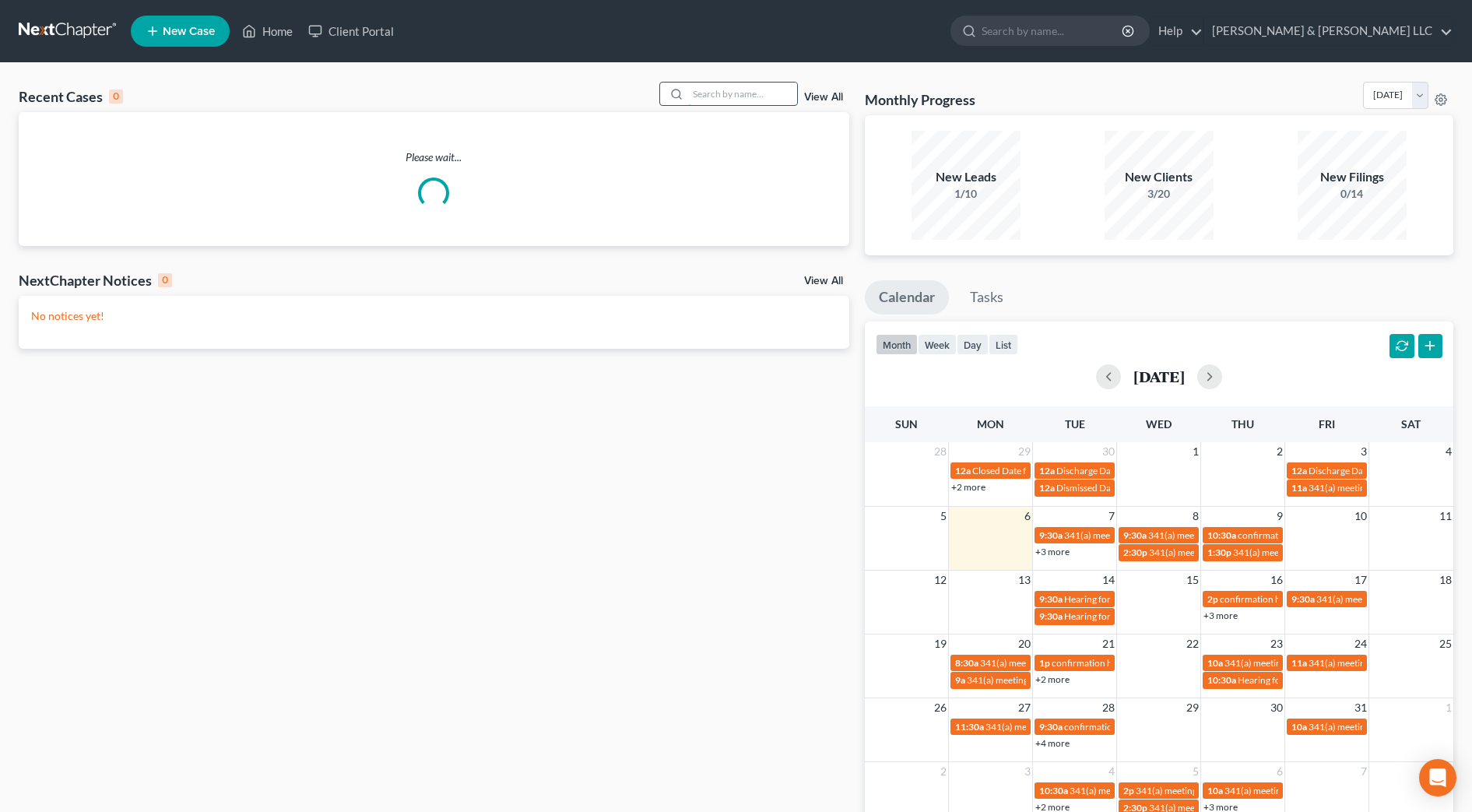
click at [718, 92] on input "search" at bounding box center [742, 93] width 109 height 23
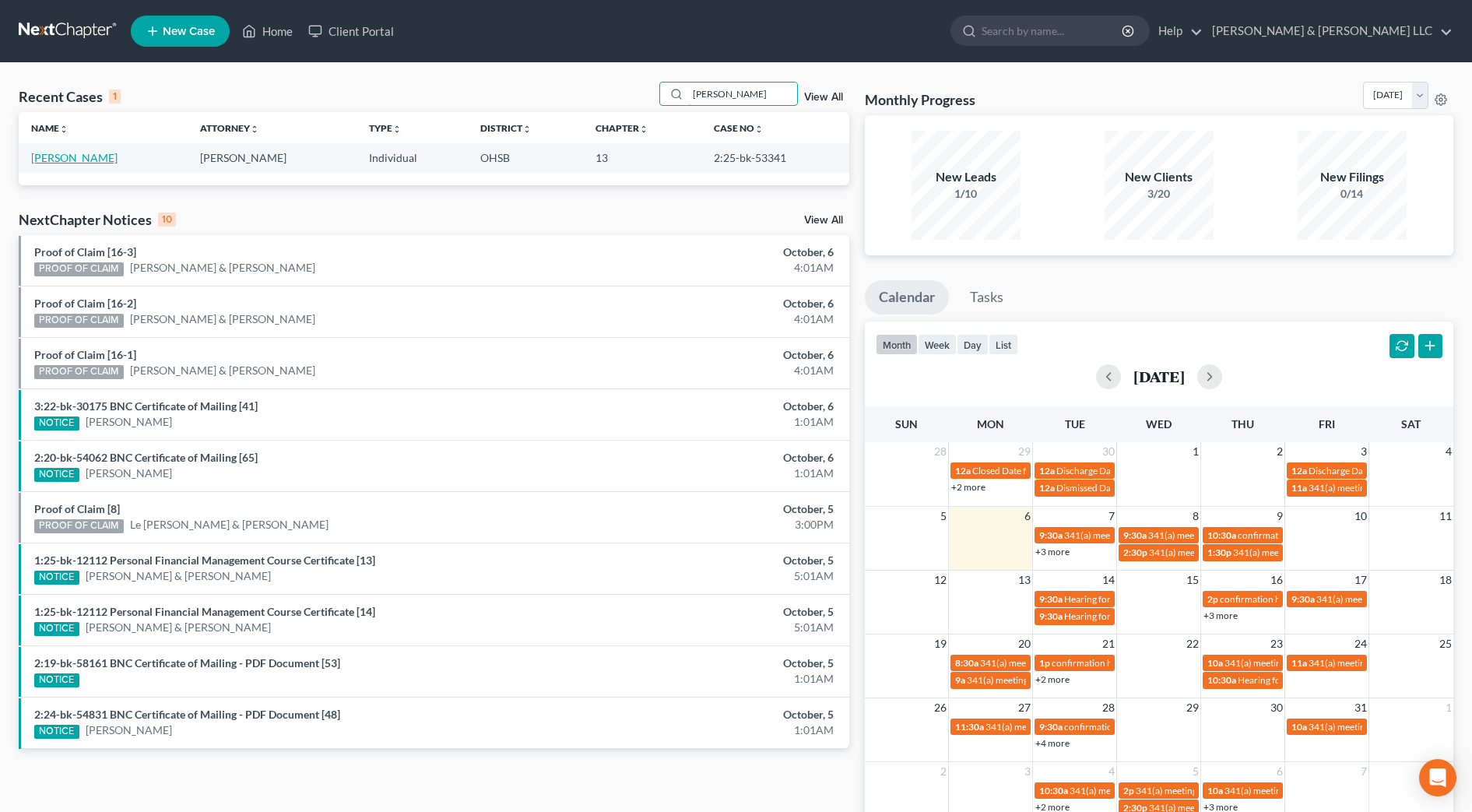
type input "golay"
click at [92, 161] on link "[PERSON_NAME]" at bounding box center [74, 157] width 86 height 13
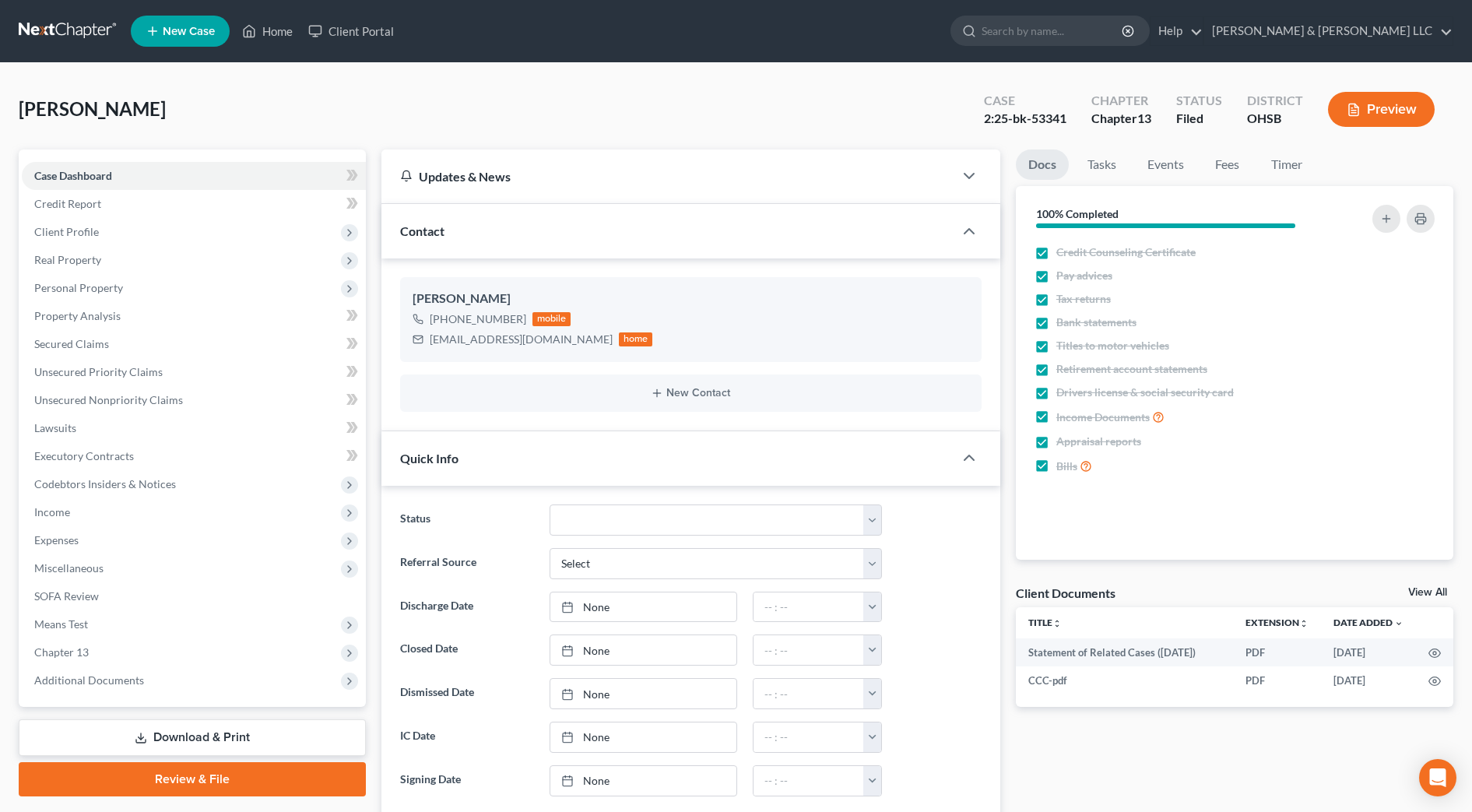
scroll to position [291, 0]
click at [93, 516] on span "Income" at bounding box center [194, 512] width 344 height 28
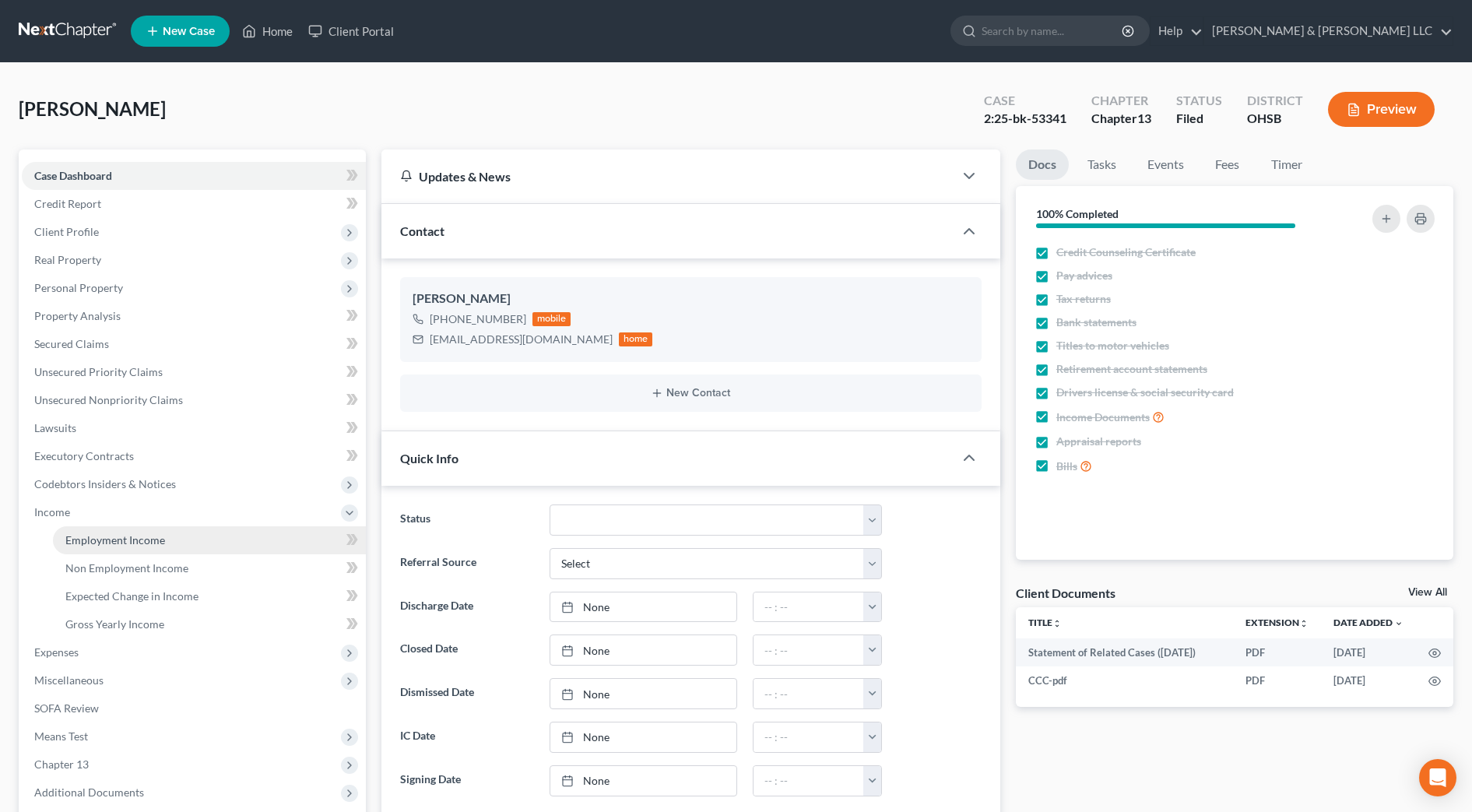
click at [97, 536] on span "Employment Income" at bounding box center [114, 540] width 100 height 13
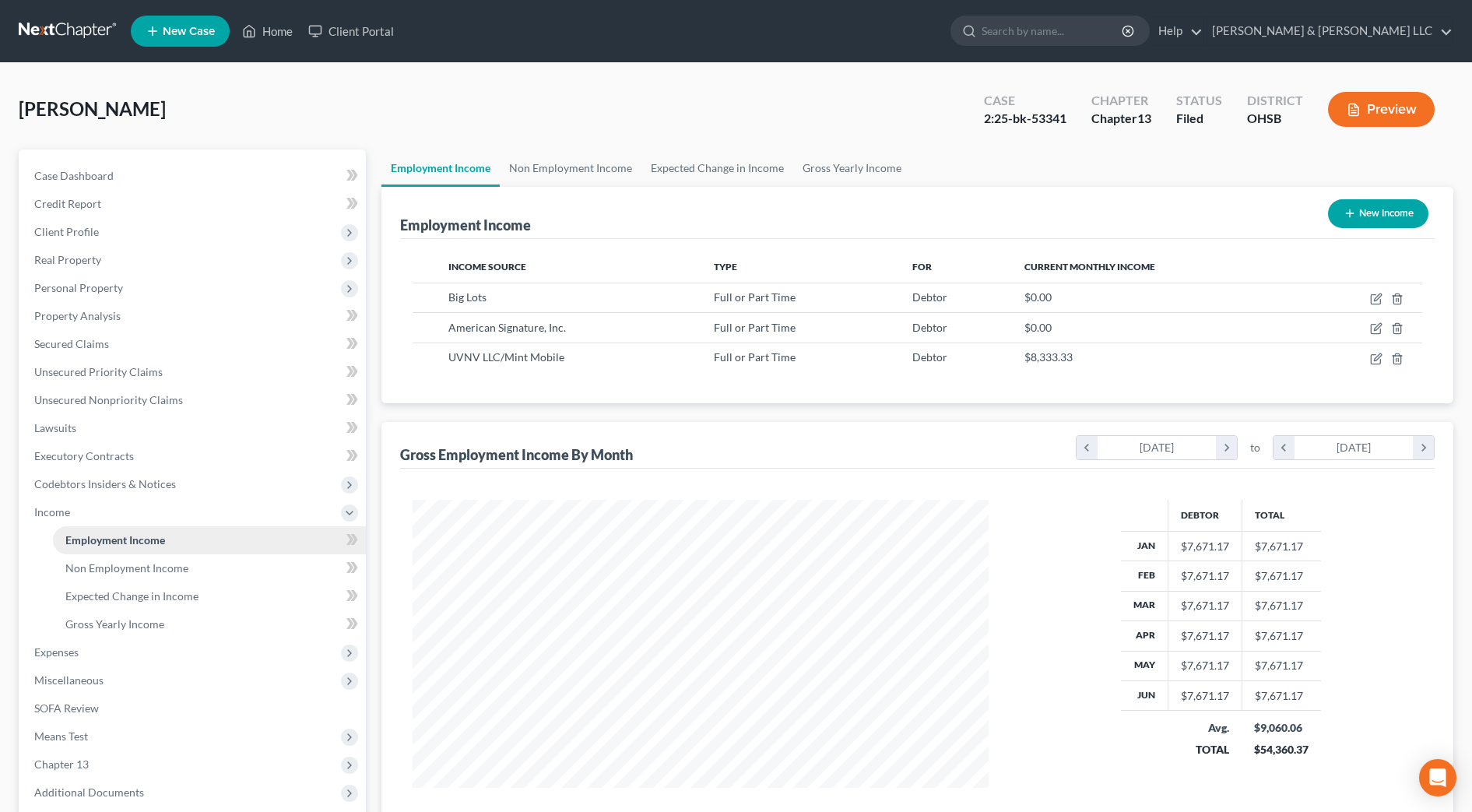
scroll to position [288, 607]
click at [110, 653] on span "Expenses" at bounding box center [194, 652] width 344 height 28
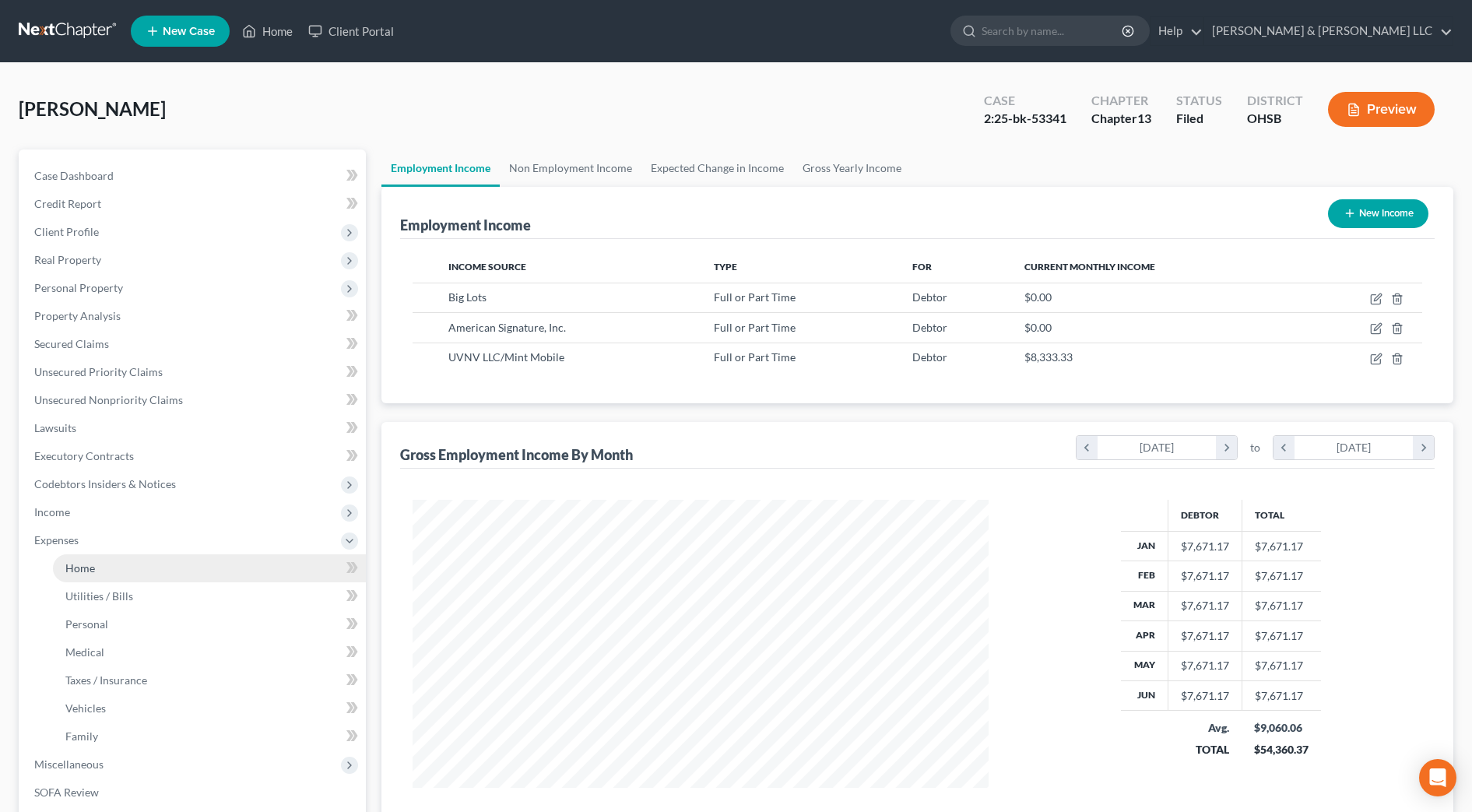
click at [104, 577] on link "Home" at bounding box center [210, 568] width 313 height 28
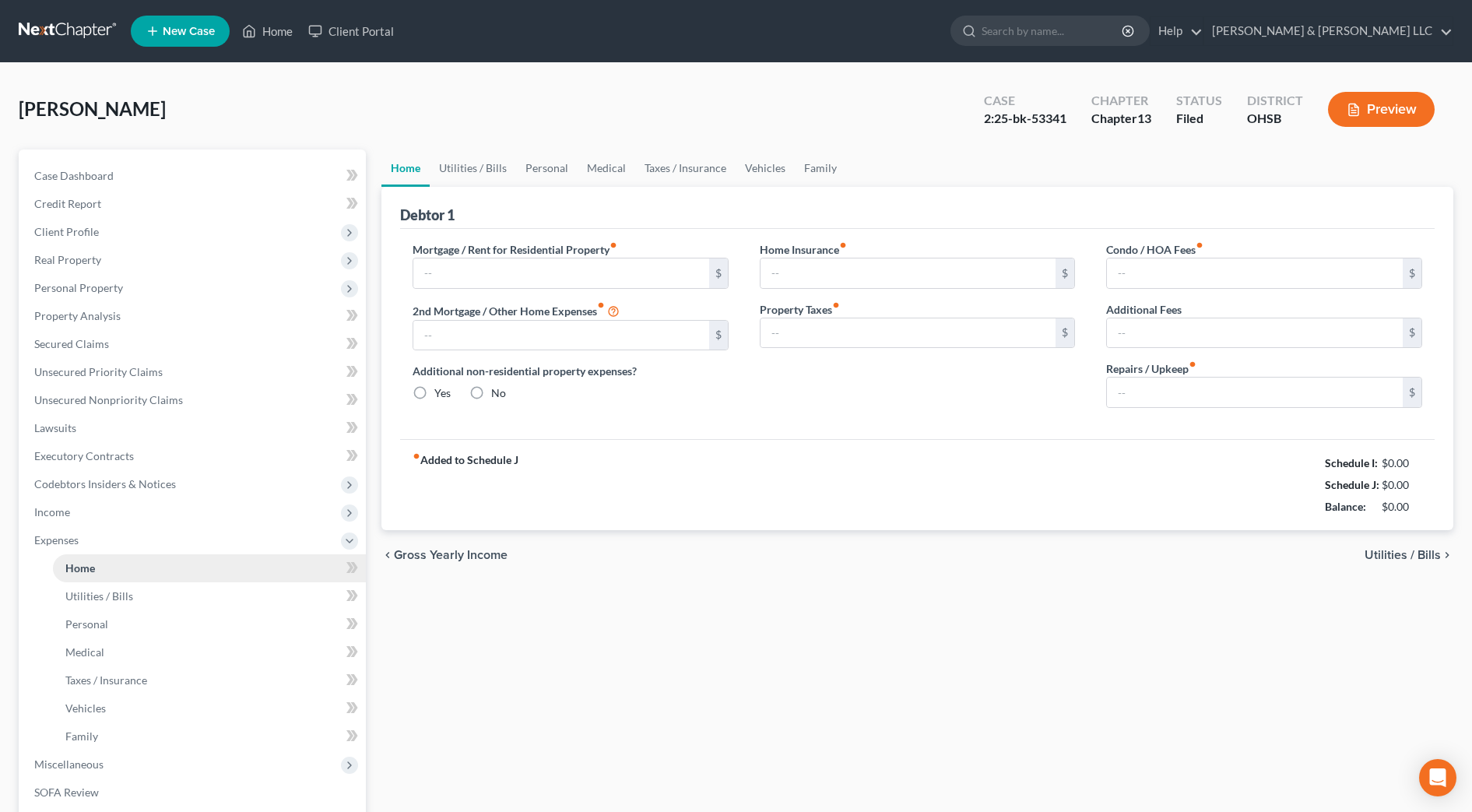
type input "1,250.00"
type input "0.00"
radio input "true"
type input "20.00"
type input "0.00"
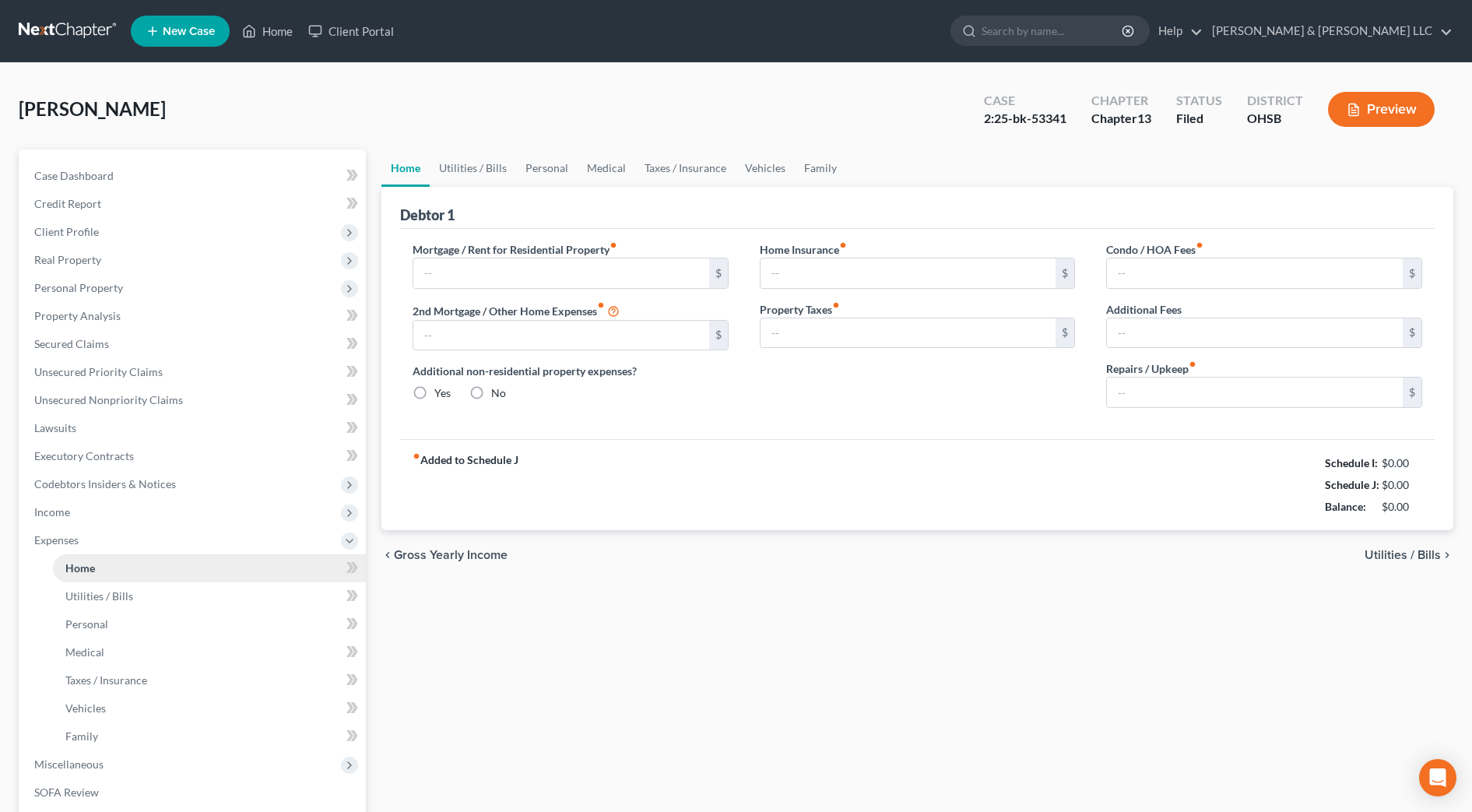
type input "0.00"
type input "100.00"
